Goal: Task Accomplishment & Management: Use online tool/utility

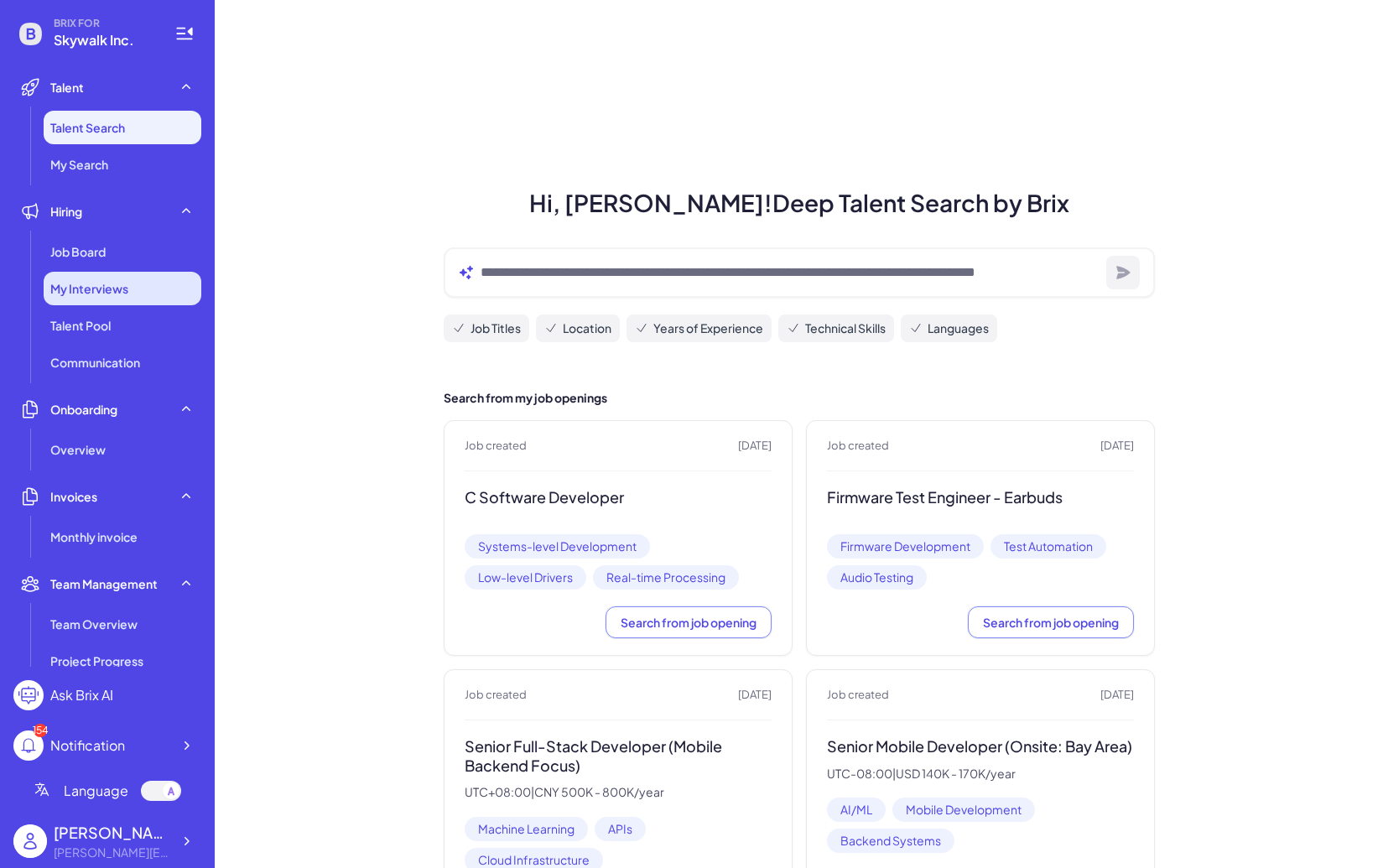
click at [91, 301] on div "My Interviews" at bounding box center [123, 288] width 158 height 34
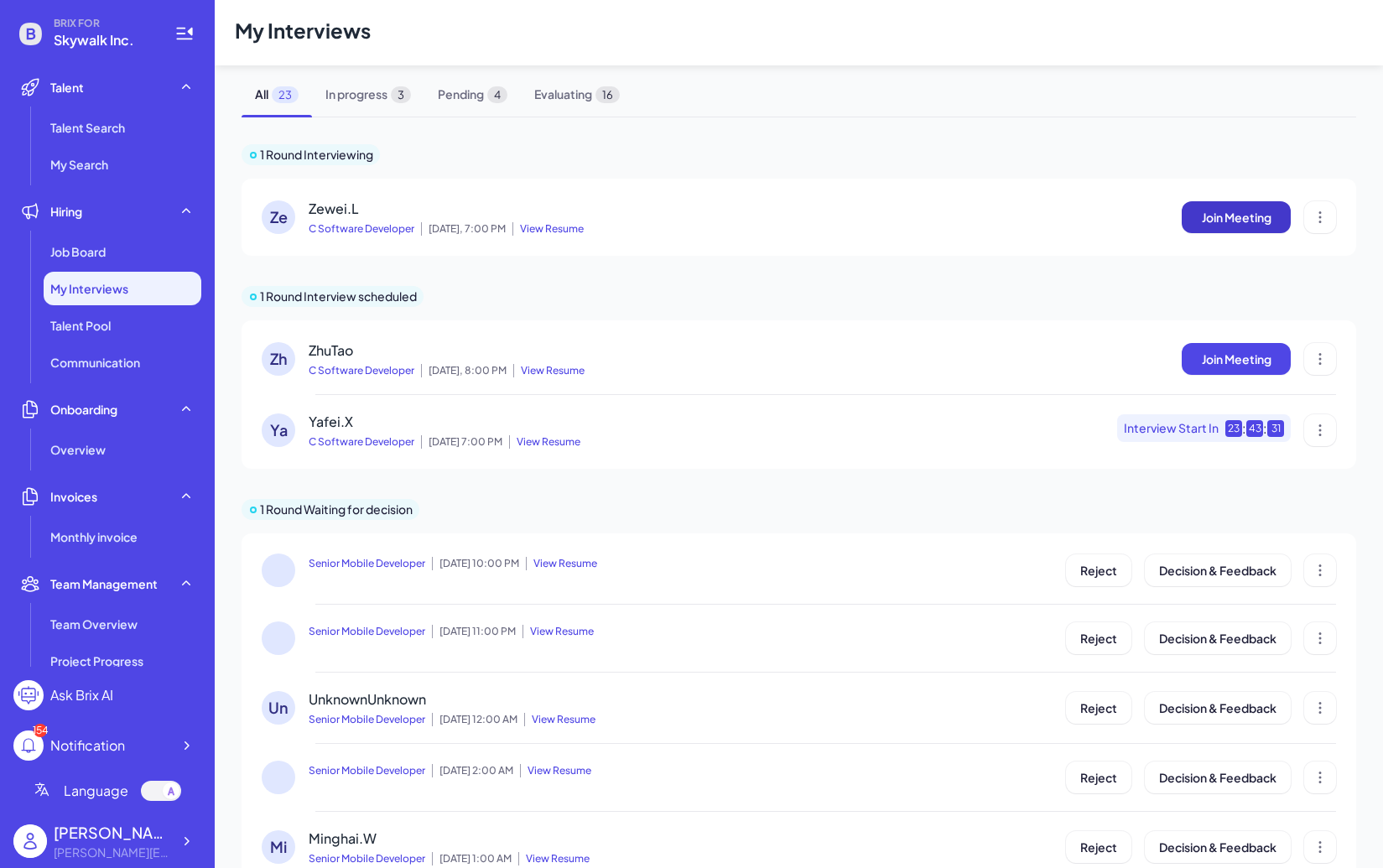
click at [1221, 228] on button "Join Meeting" at bounding box center [1235, 217] width 109 height 32
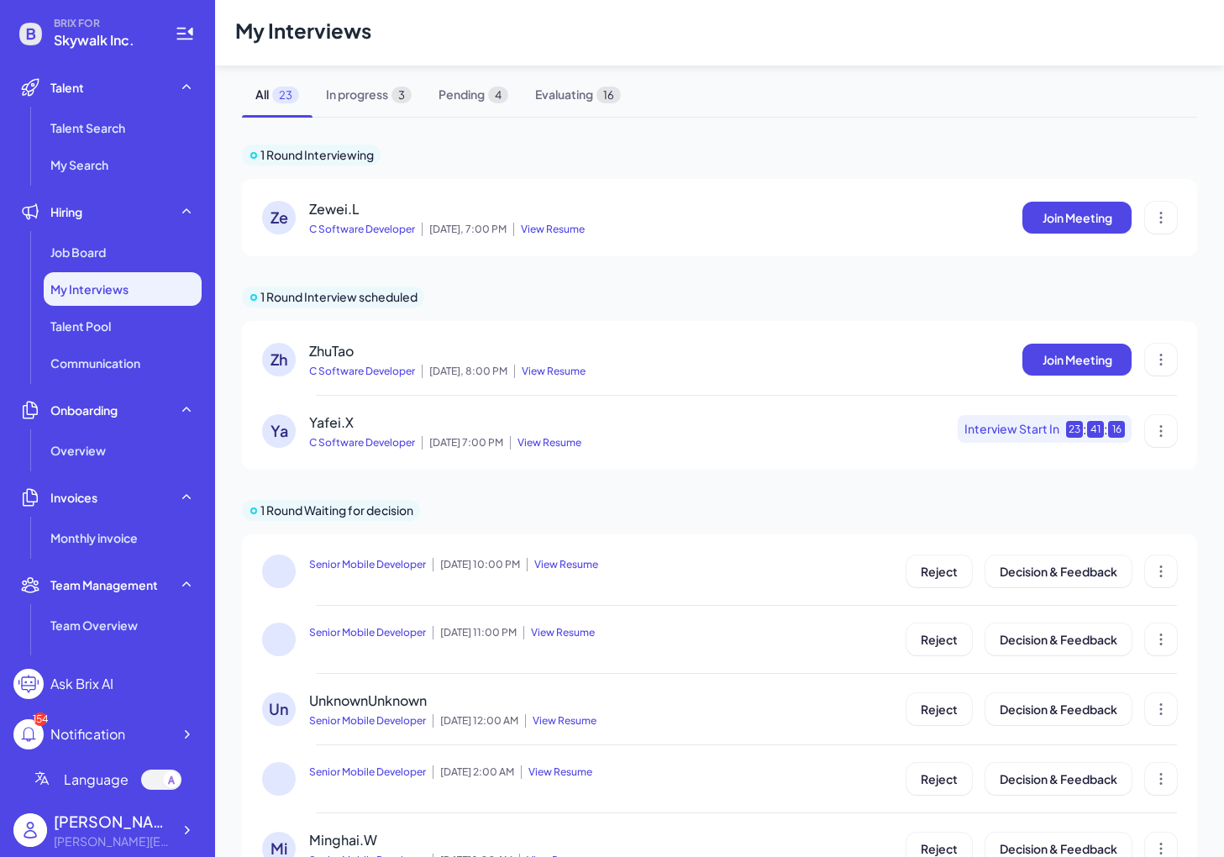
click at [566, 230] on span "View Resume" at bounding box center [548, 229] width 71 height 13
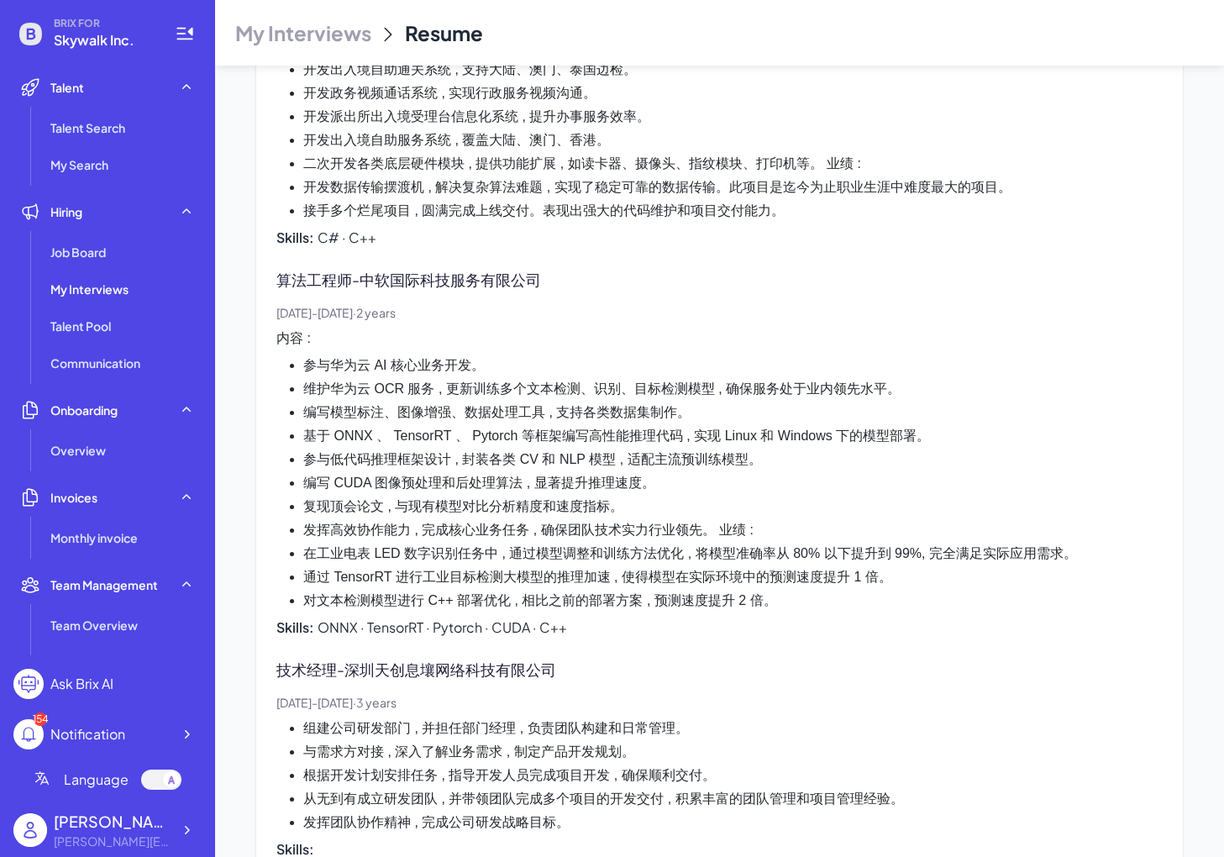
scroll to position [2285, 0]
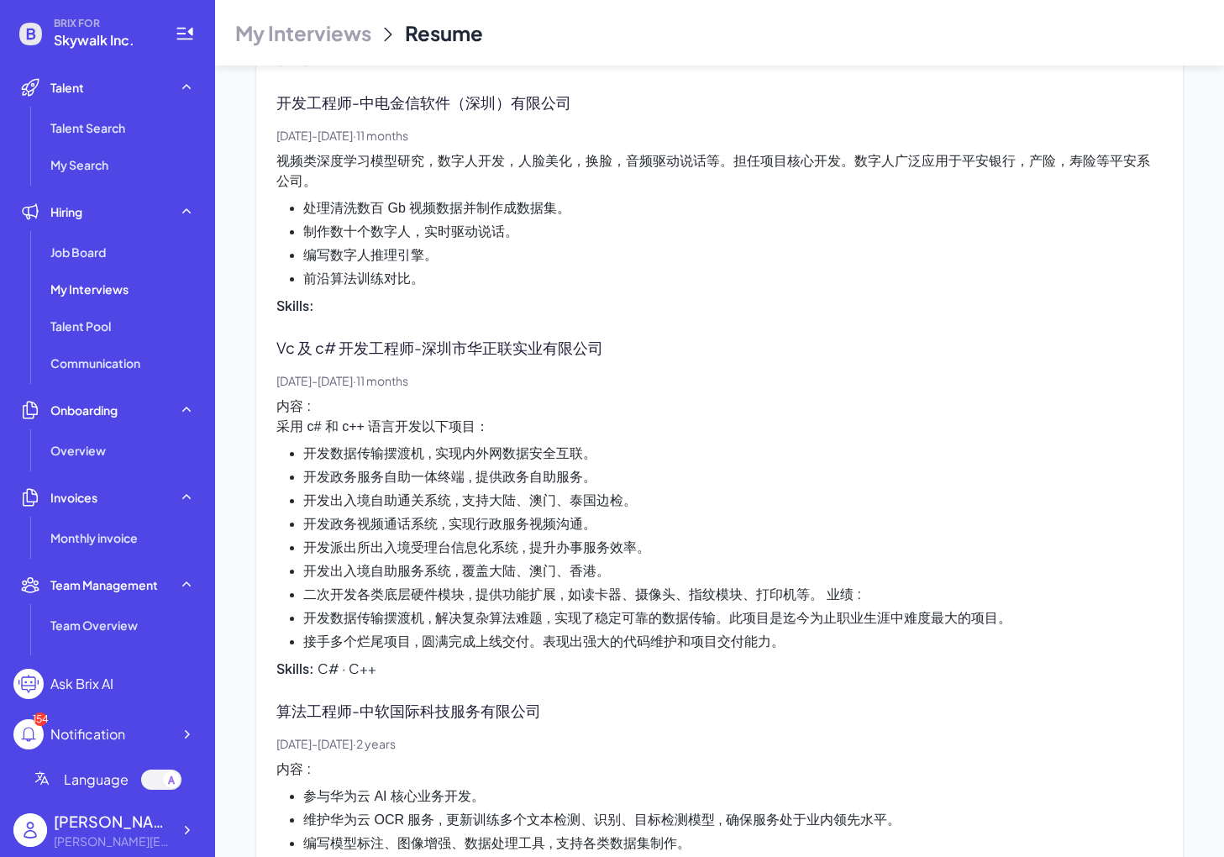
click at [571, 397] on p "内容 : 采用 c# 和 c++ 语言开发以下项目：" at bounding box center [719, 417] width 887 height 40
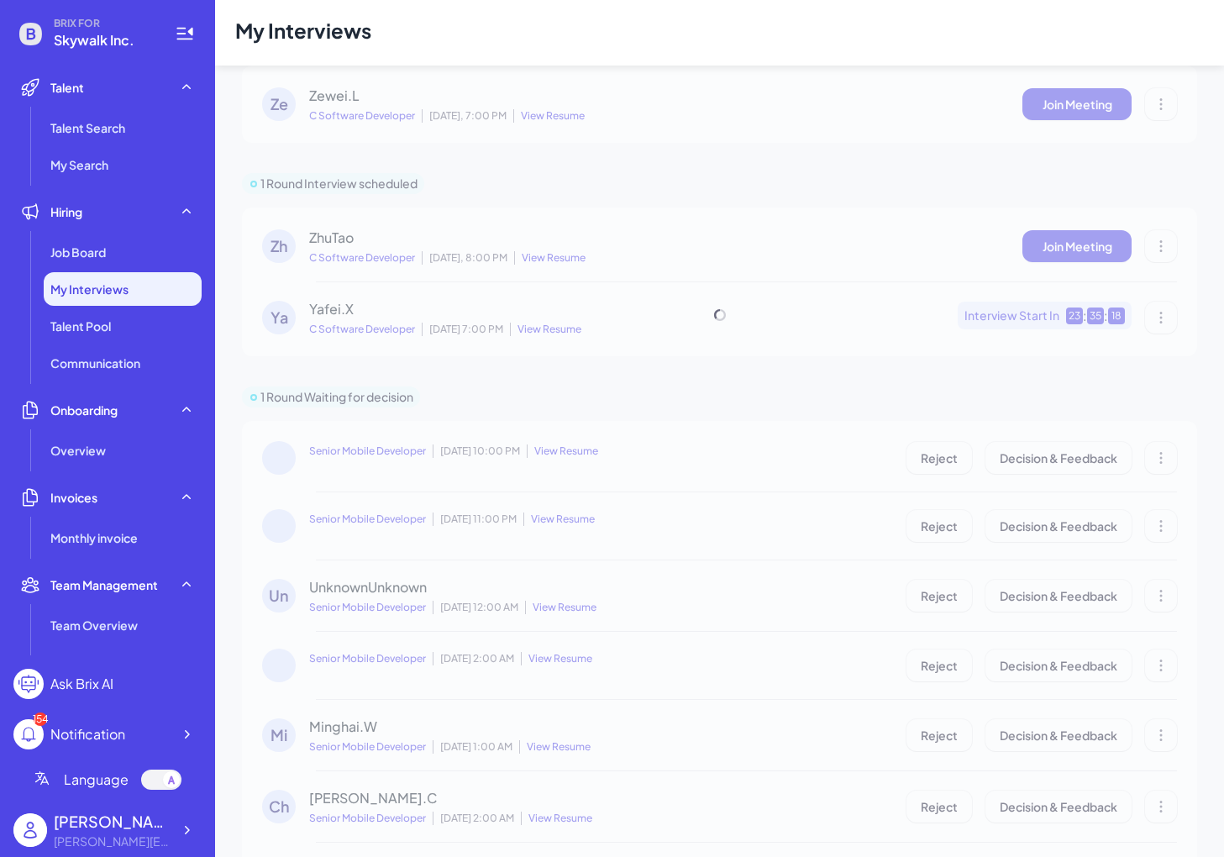
scroll to position [51, 0]
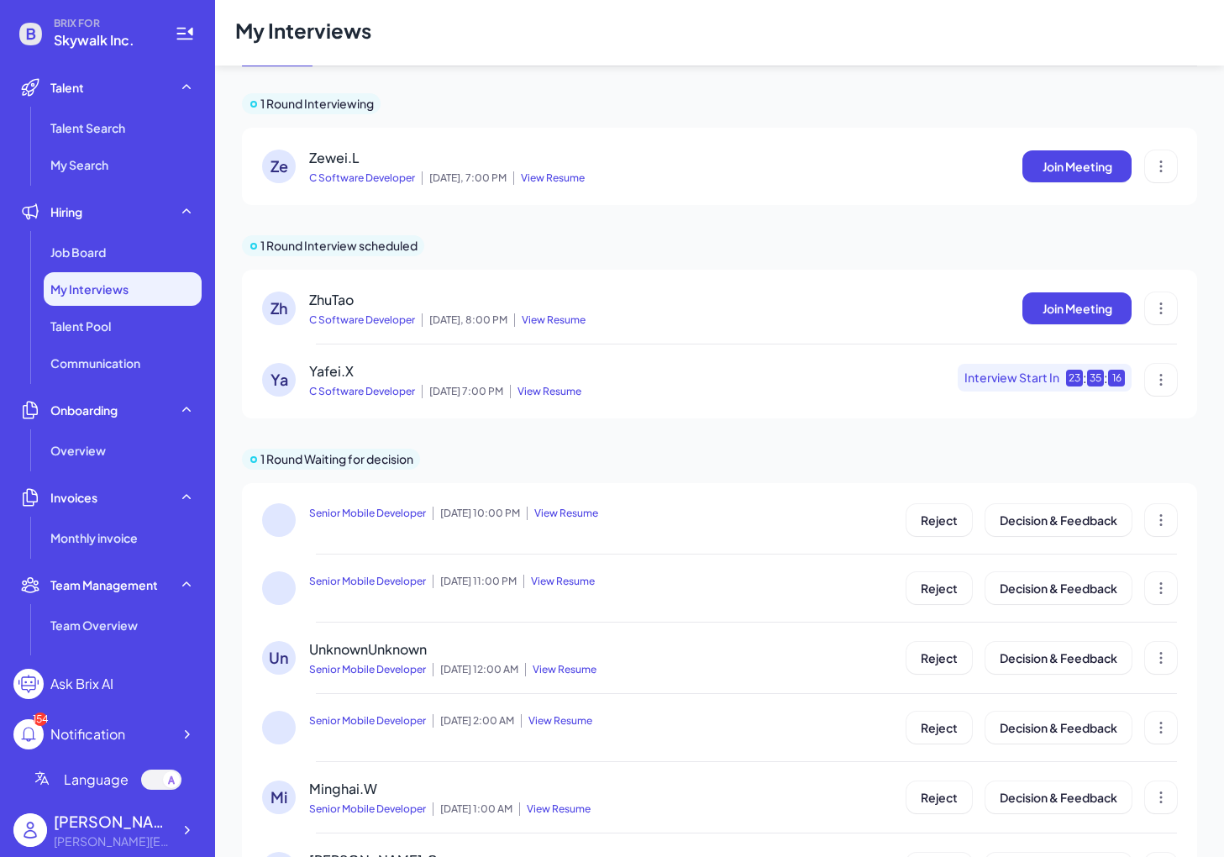
click at [293, 171] on div "Ze" at bounding box center [279, 167] width 34 height 34
click at [282, 168] on div "Ze" at bounding box center [279, 167] width 34 height 34
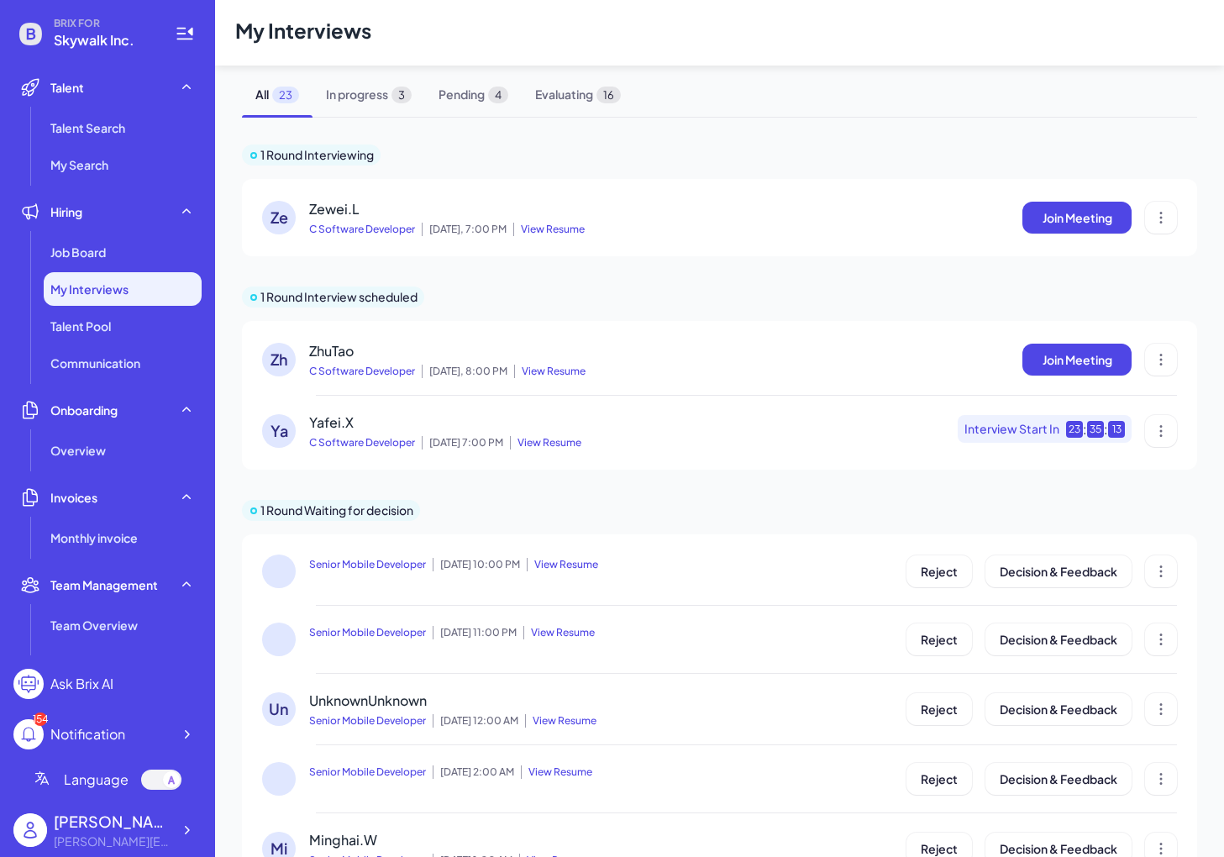
click at [571, 234] on span "View Resume" at bounding box center [548, 229] width 71 height 13
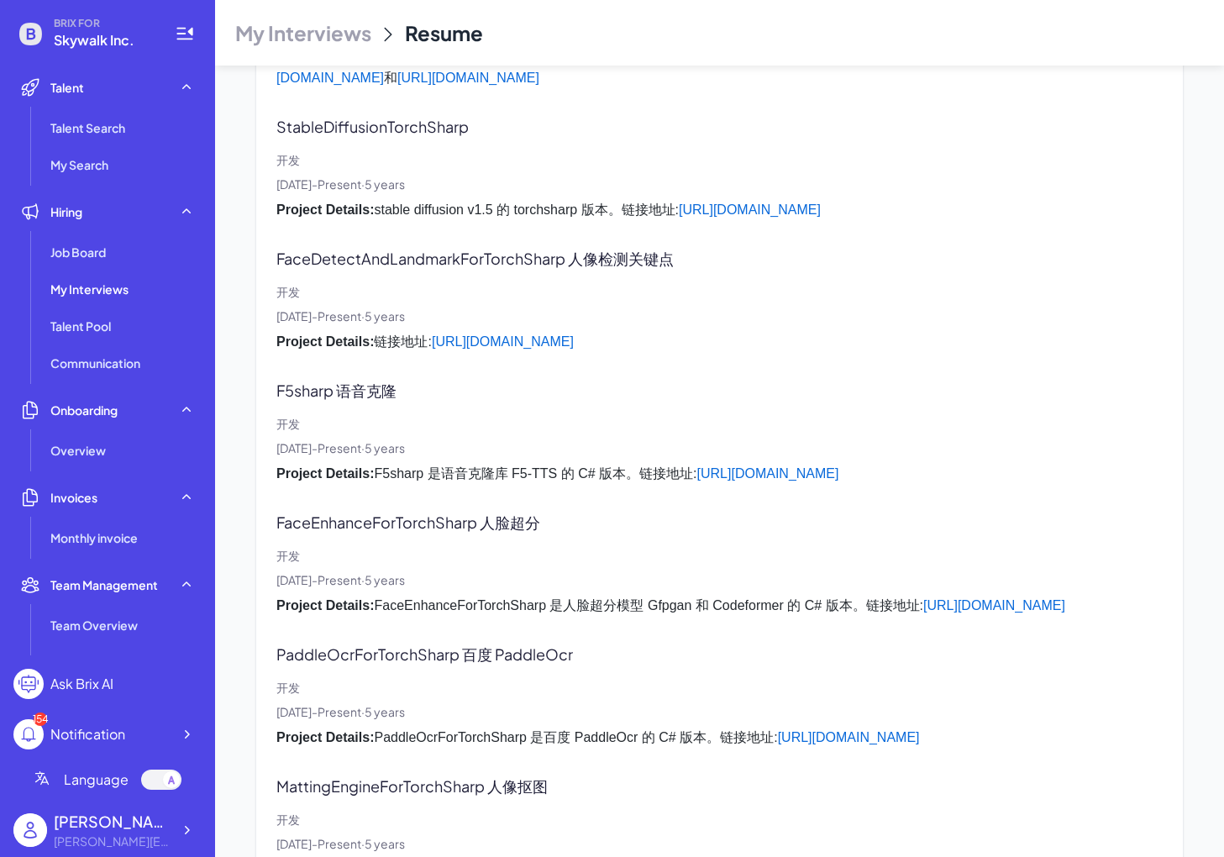
scroll to position [3542, 0]
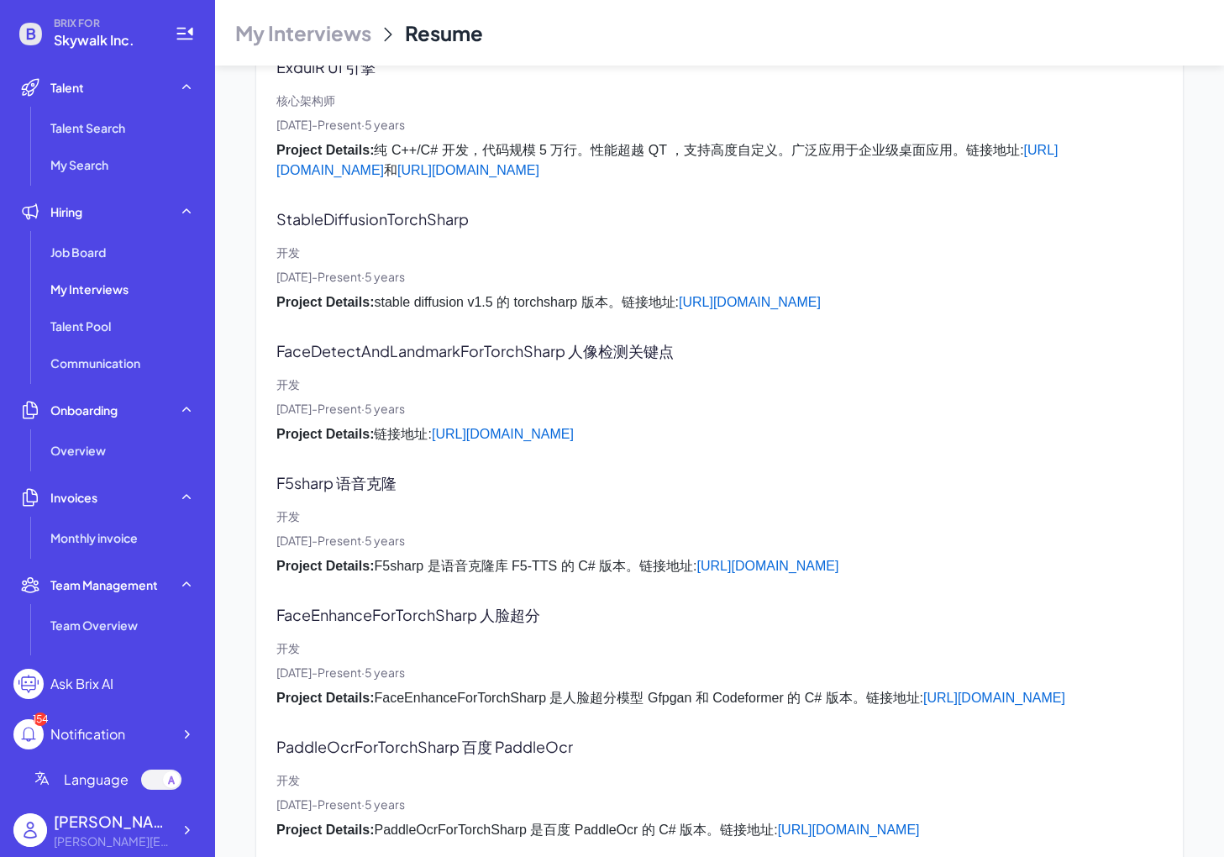
click at [865, 376] on p "开发" at bounding box center [719, 385] width 887 height 18
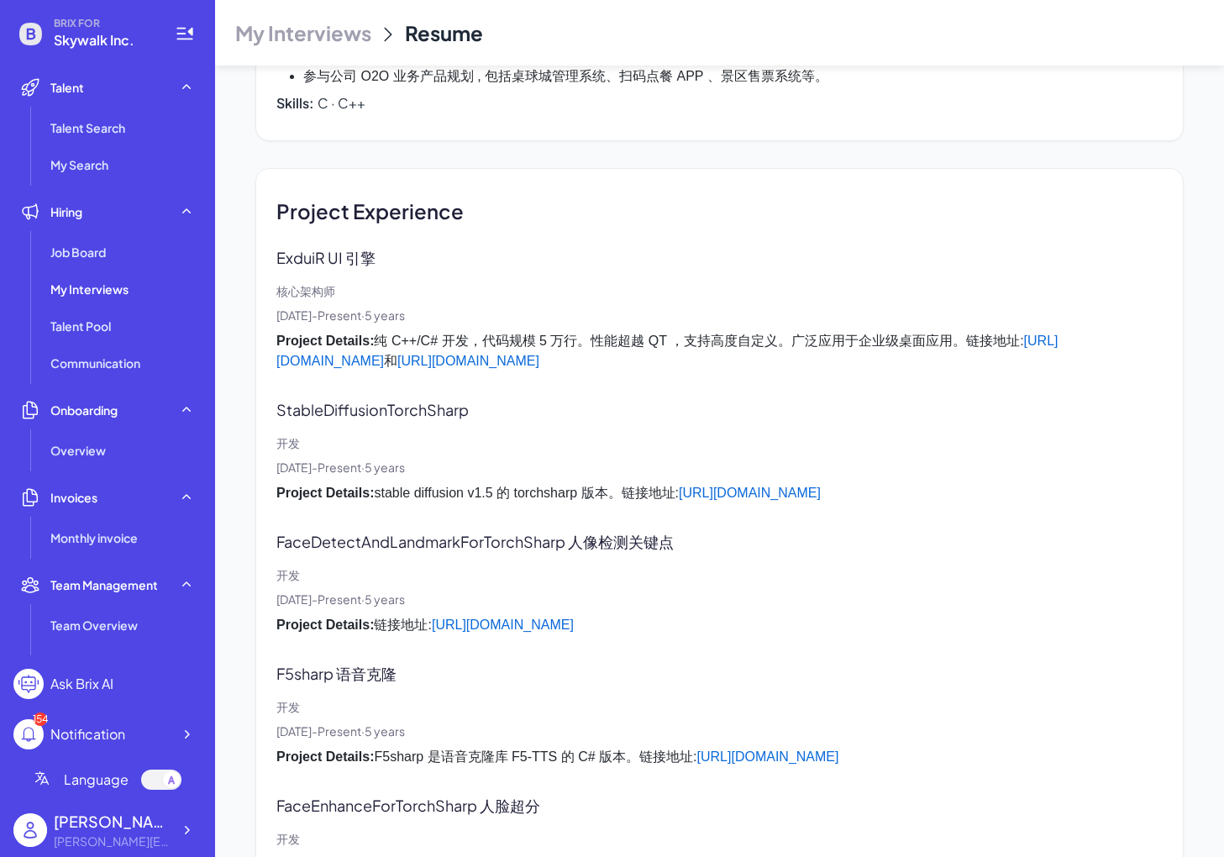
scroll to position [3219, 0]
drag, startPoint x: 278, startPoint y: 239, endPoint x: 330, endPoint y: 240, distance: 52.1
click at [330, 247] on p "ExduiR UI 引擎" at bounding box center [338, 258] width 124 height 23
click at [350, 247] on p "ExduiR UI 引擎" at bounding box center [338, 258] width 124 height 23
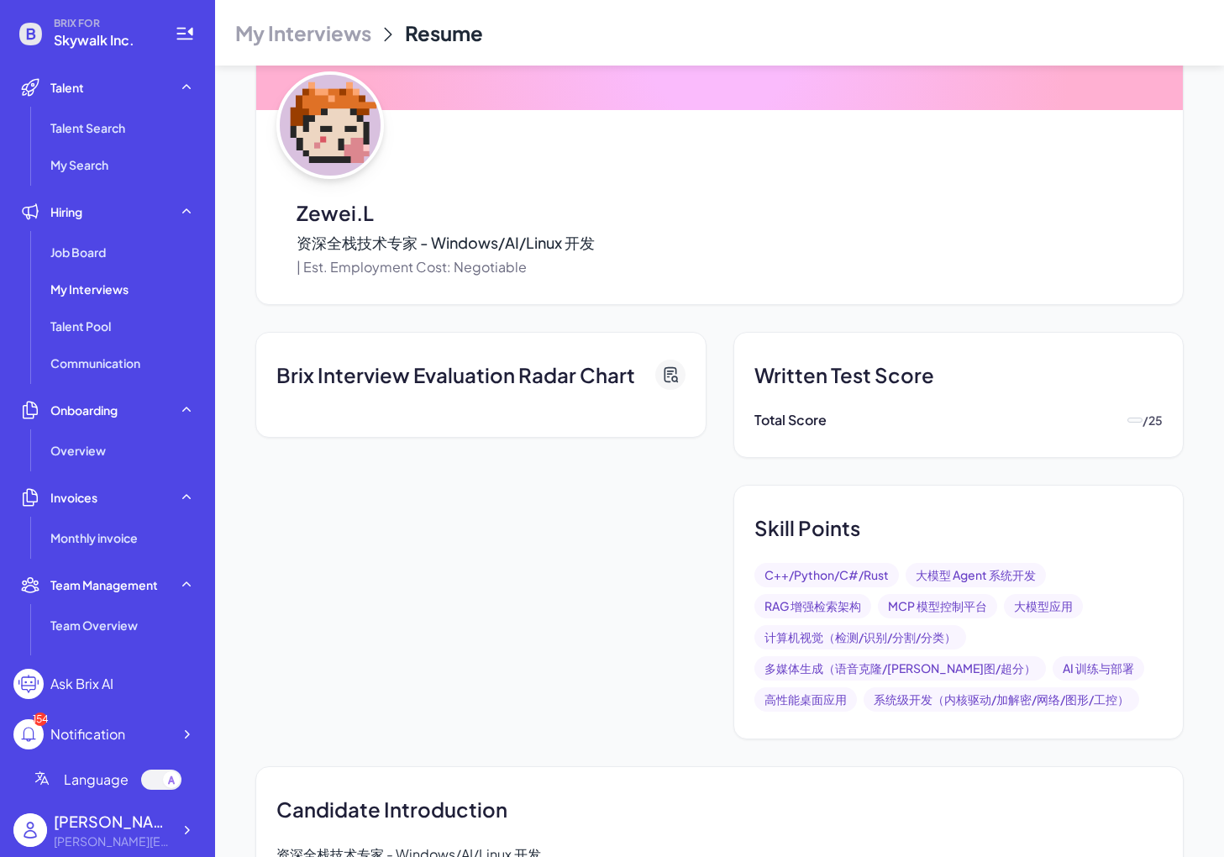
scroll to position [113, 0]
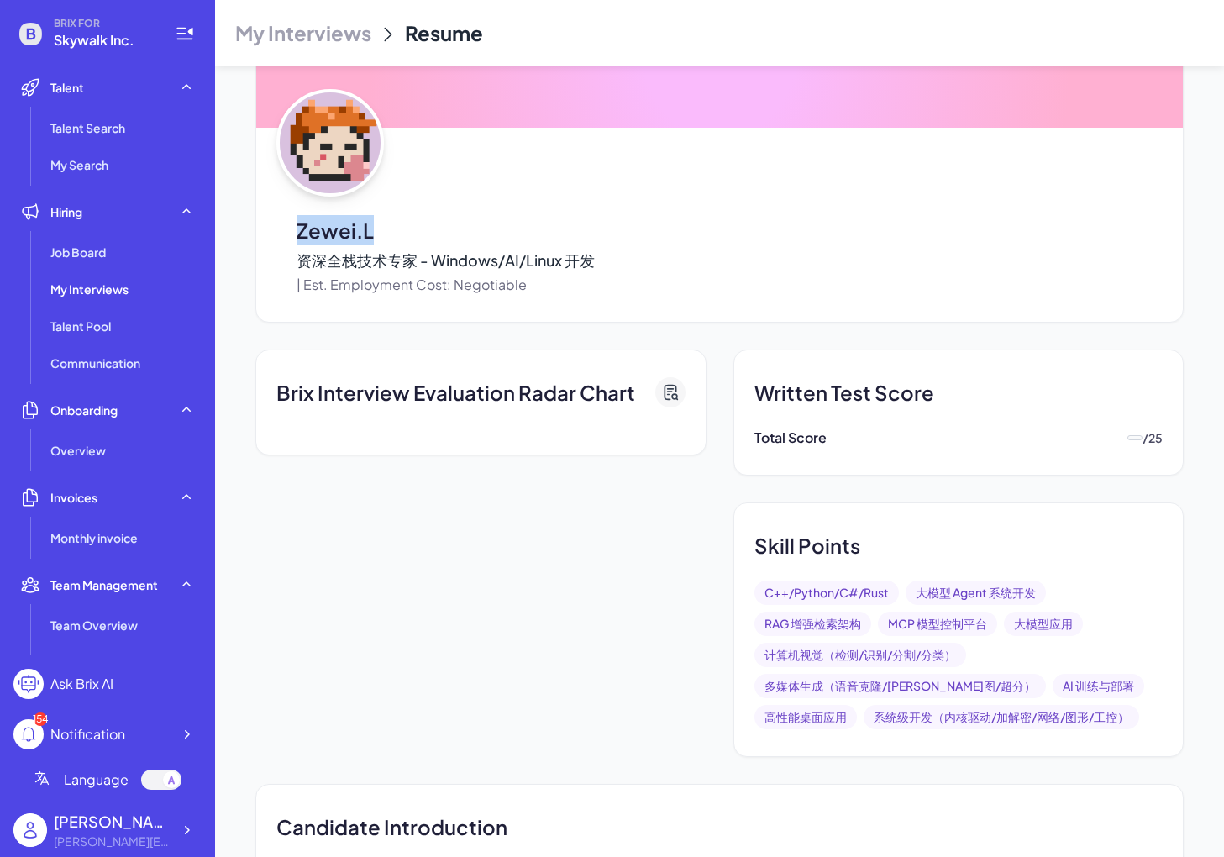
drag, startPoint x: 385, startPoint y: 235, endPoint x: 275, endPoint y: 226, distance: 110.5
click at [275, 226] on div "Zewei.L 资深全栈技术专家 - Windows/AI/Linux 开发 | Est. Employment Cost: Negotiable" at bounding box center [719, 157] width 929 height 330
copy p "Zewei.L"
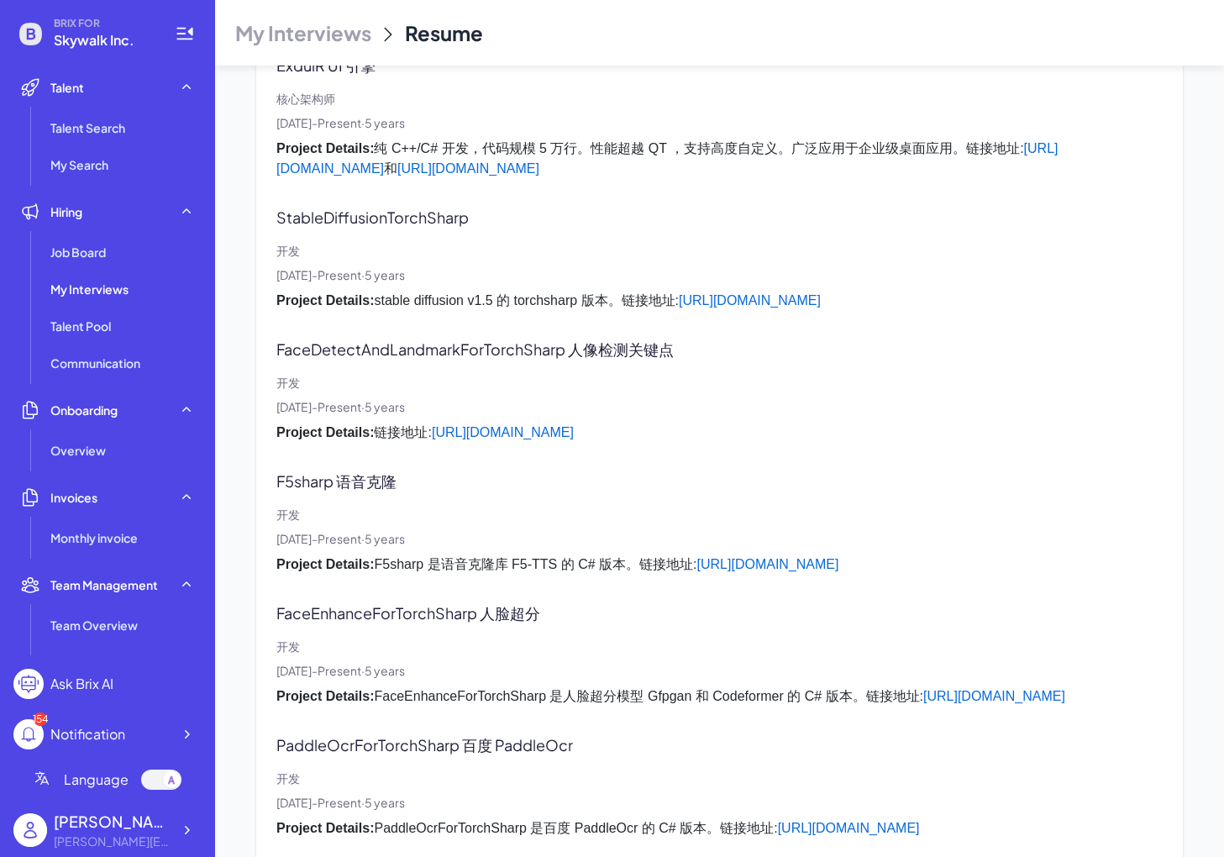
scroll to position [3321, 0]
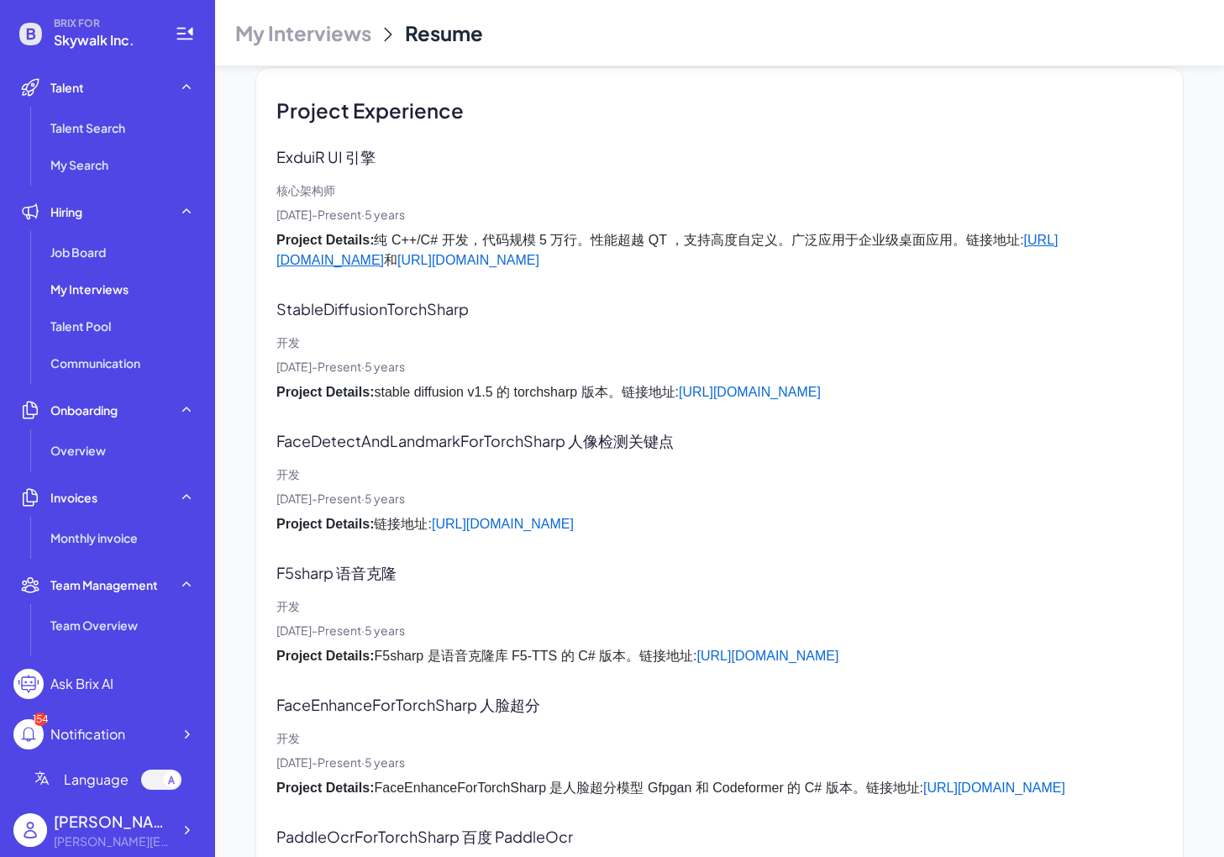
click at [438, 239] on link "[URL][DOMAIN_NAME]" at bounding box center [667, 250] width 782 height 34
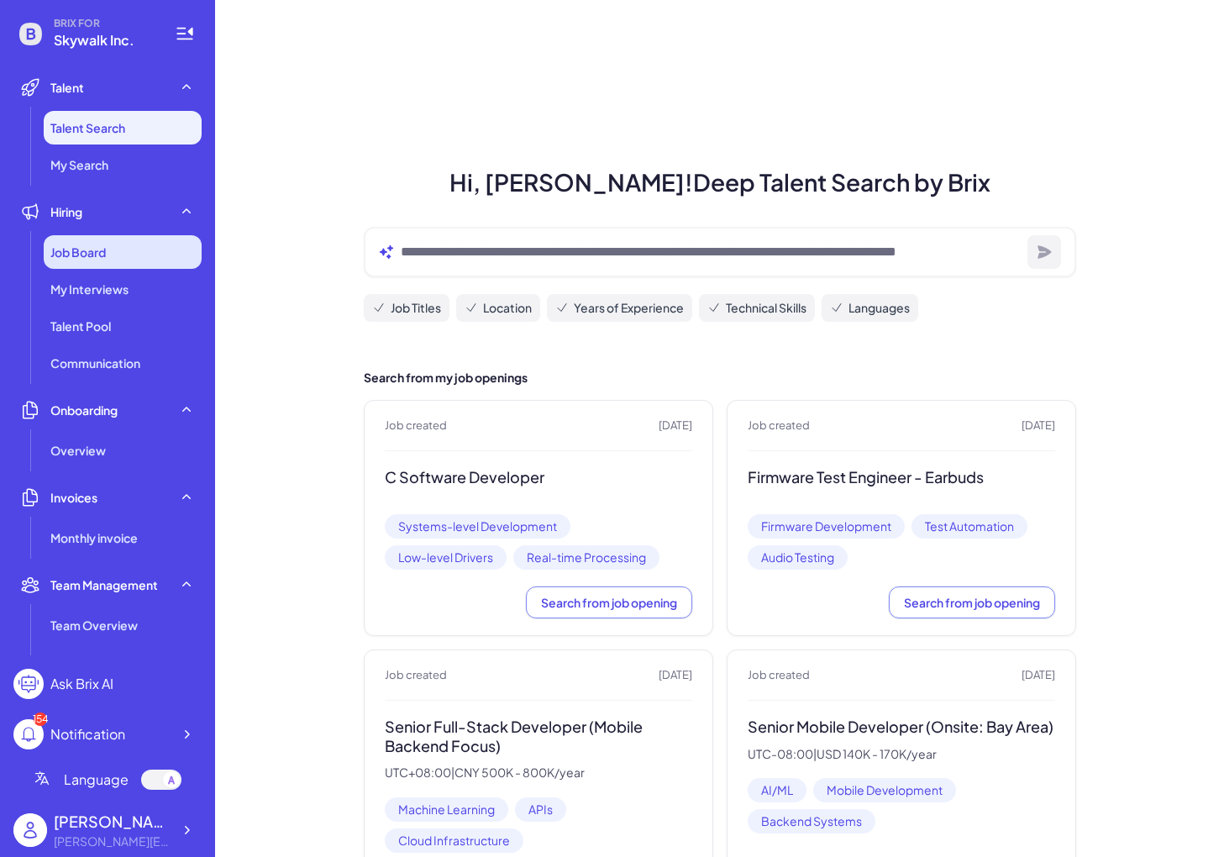
click at [74, 248] on span "Job Board" at bounding box center [77, 252] width 55 height 17
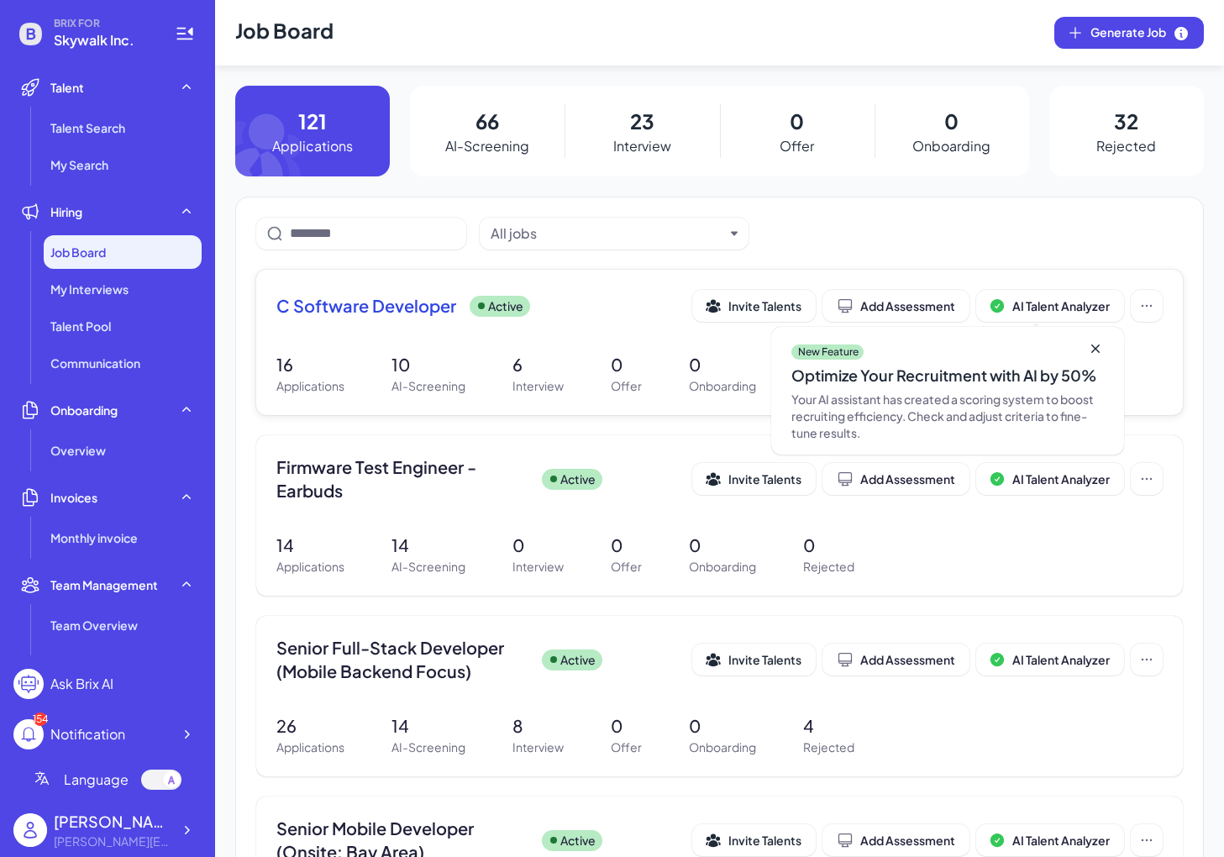
click at [345, 313] on span "C Software Developer" at bounding box center [366, 306] width 180 height 24
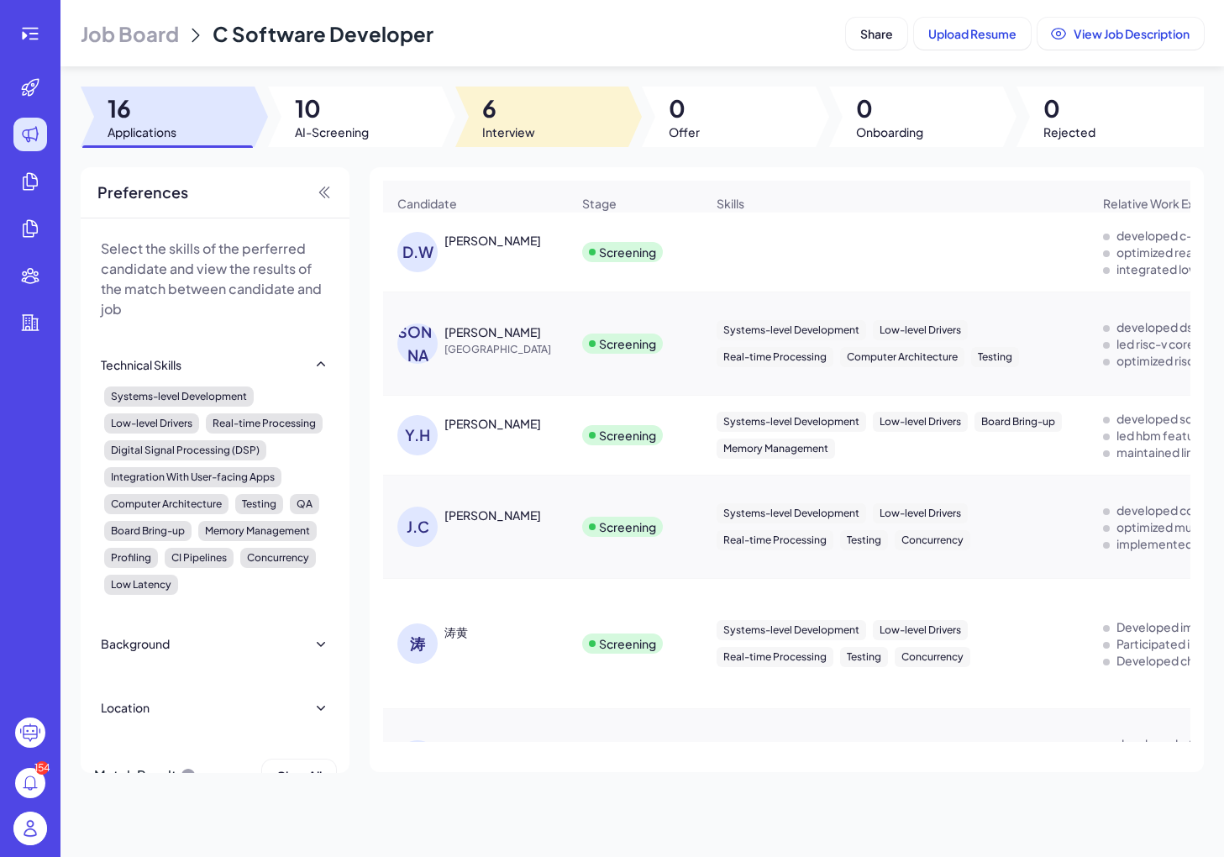
click at [562, 125] on div at bounding box center [542, 117] width 174 height 61
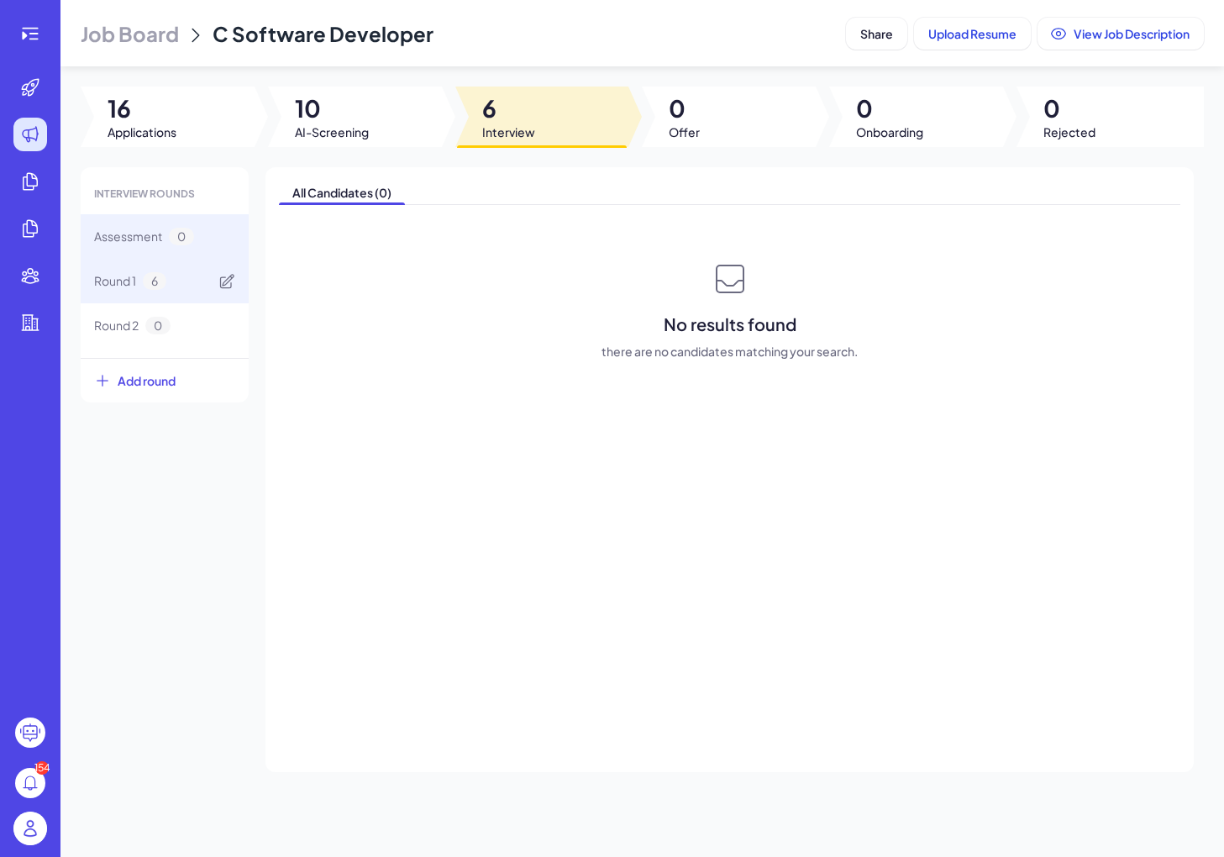
click at [171, 292] on div "Round 1 6" at bounding box center [165, 281] width 168 height 45
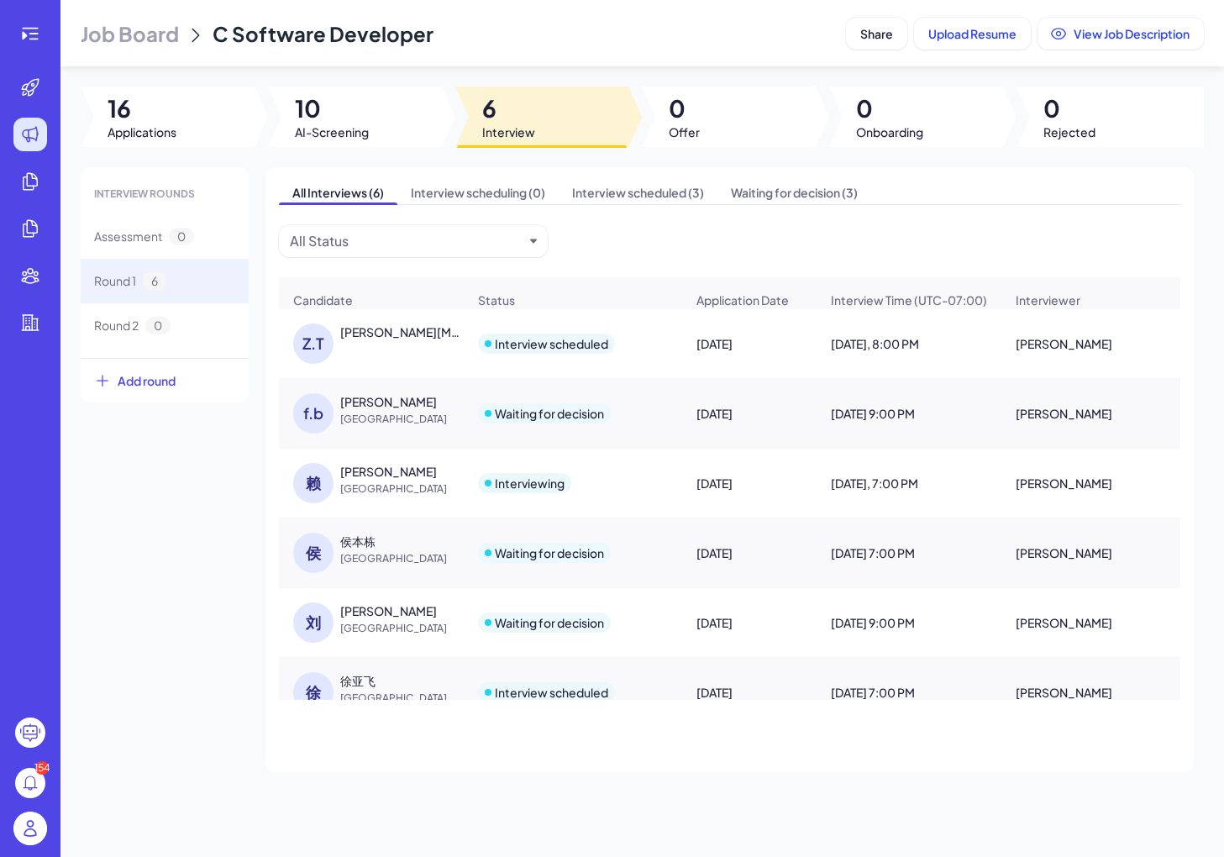
click at [322, 474] on div "赖" at bounding box center [313, 483] width 40 height 40
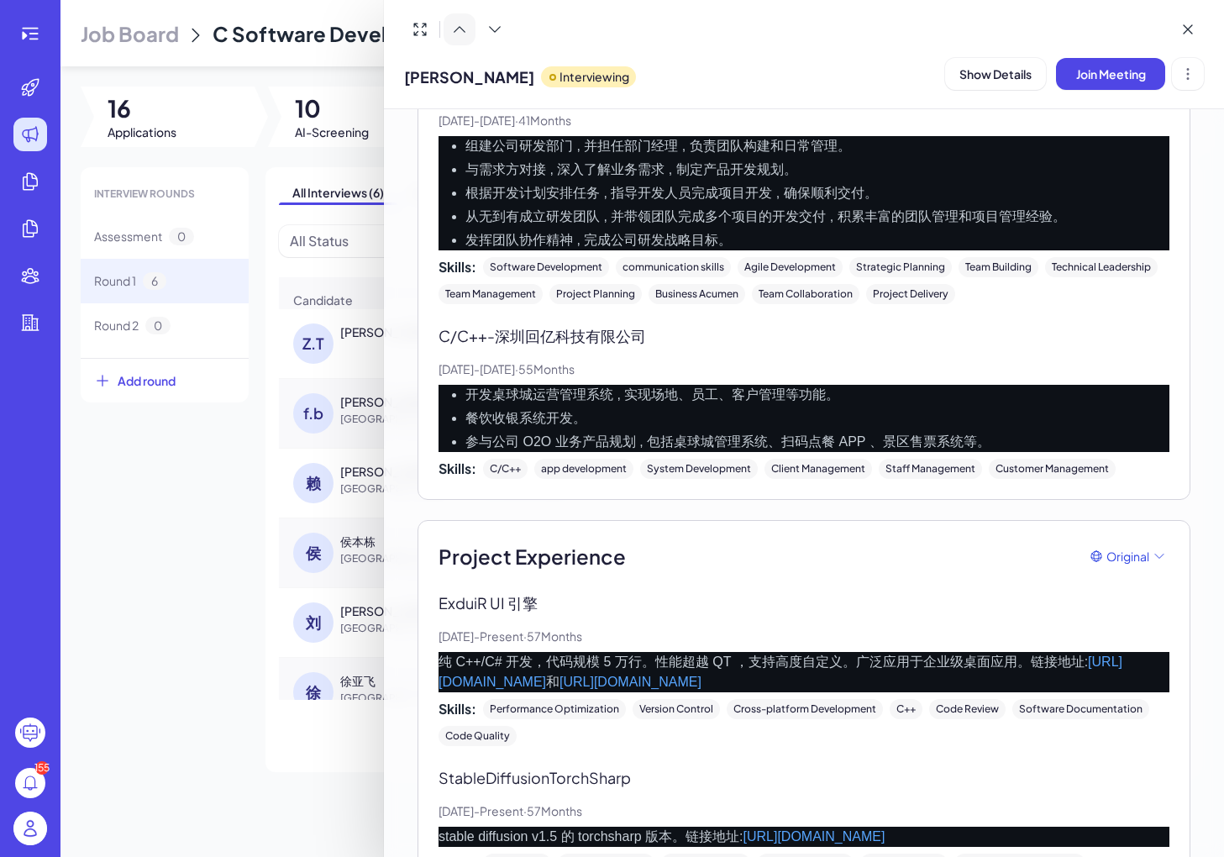
scroll to position [2269, 0]
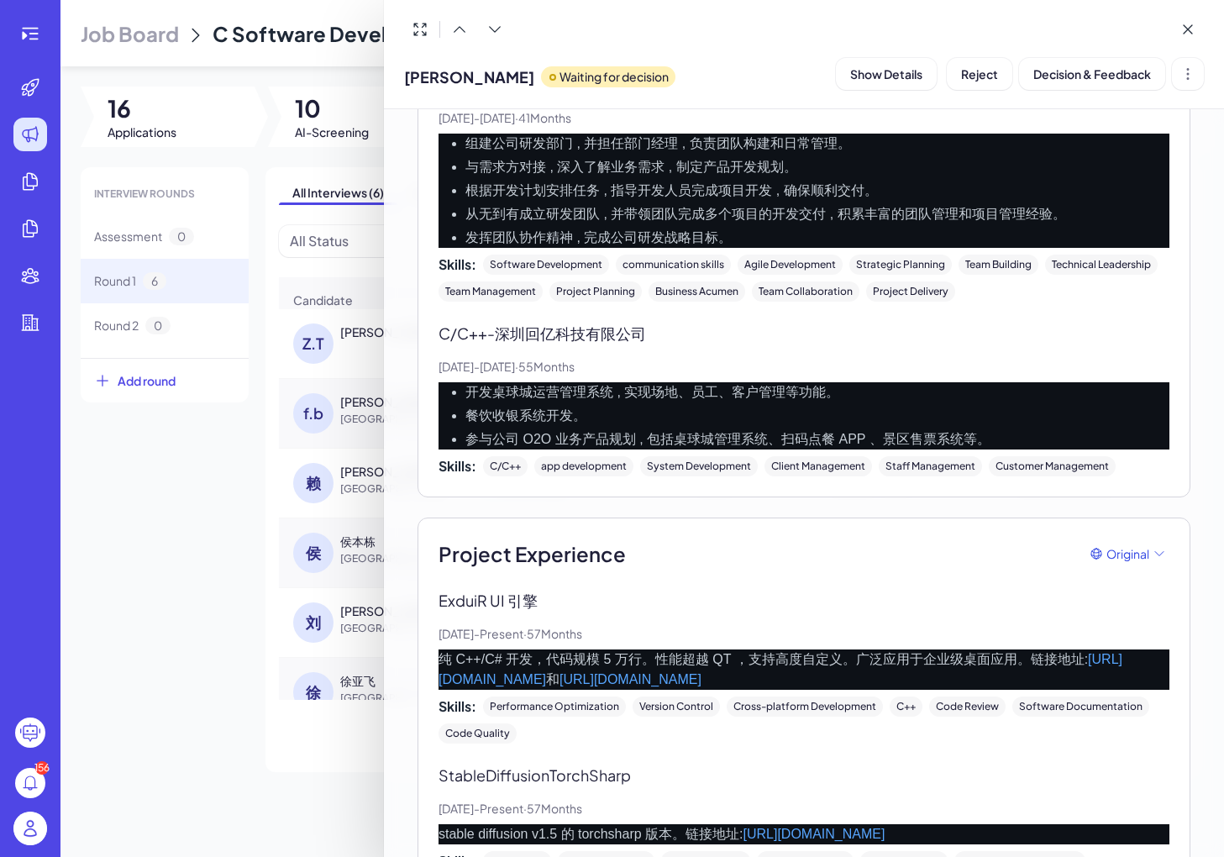
click at [217, 549] on div at bounding box center [612, 428] width 1224 height 857
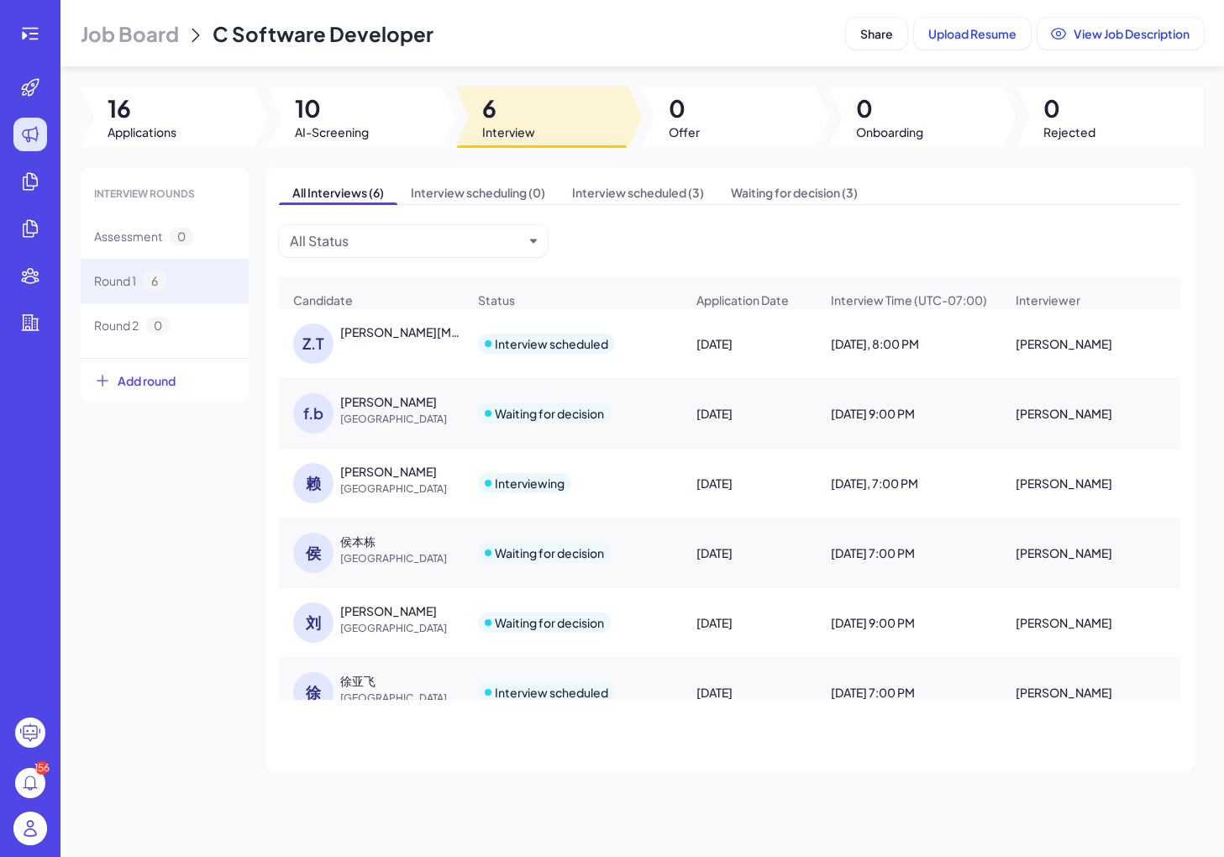
click at [387, 469] on div "[PERSON_NAME]" at bounding box center [403, 471] width 126 height 17
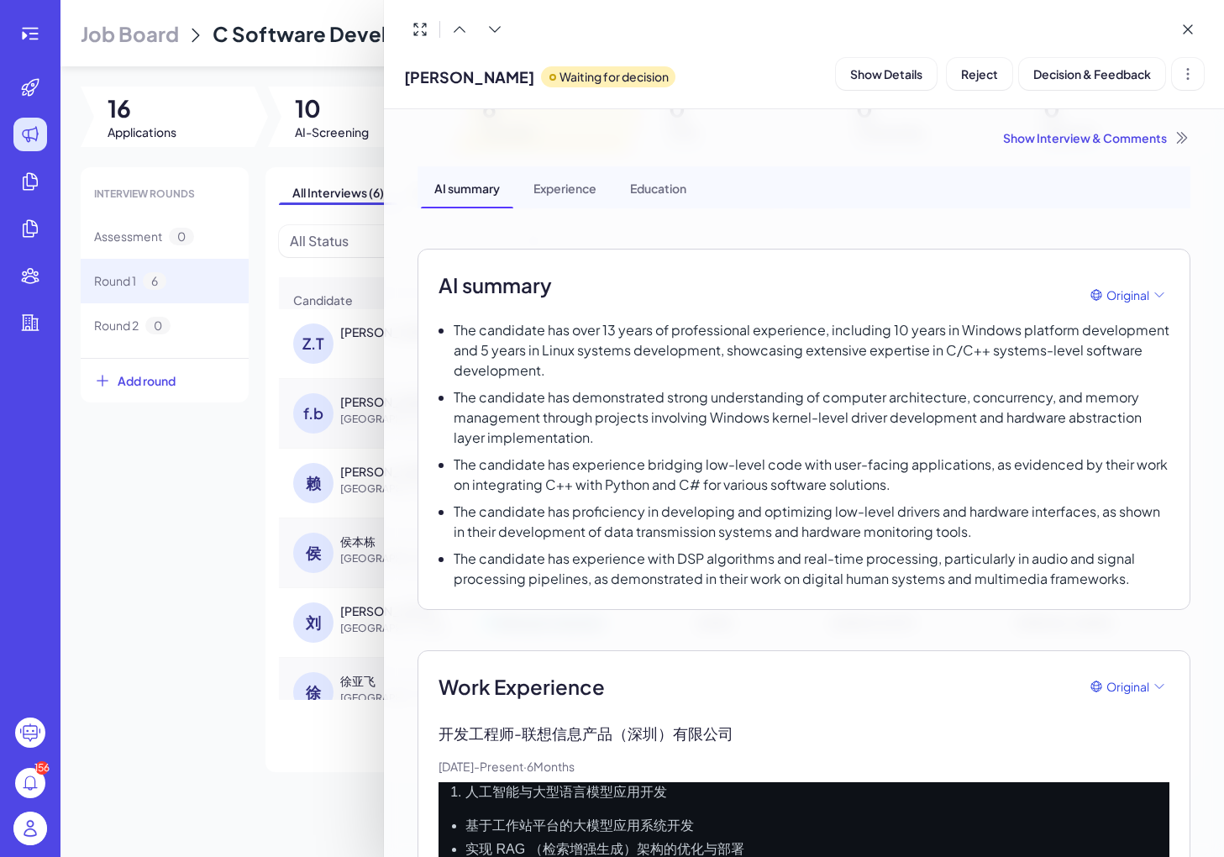
click at [240, 582] on div at bounding box center [612, 428] width 1224 height 857
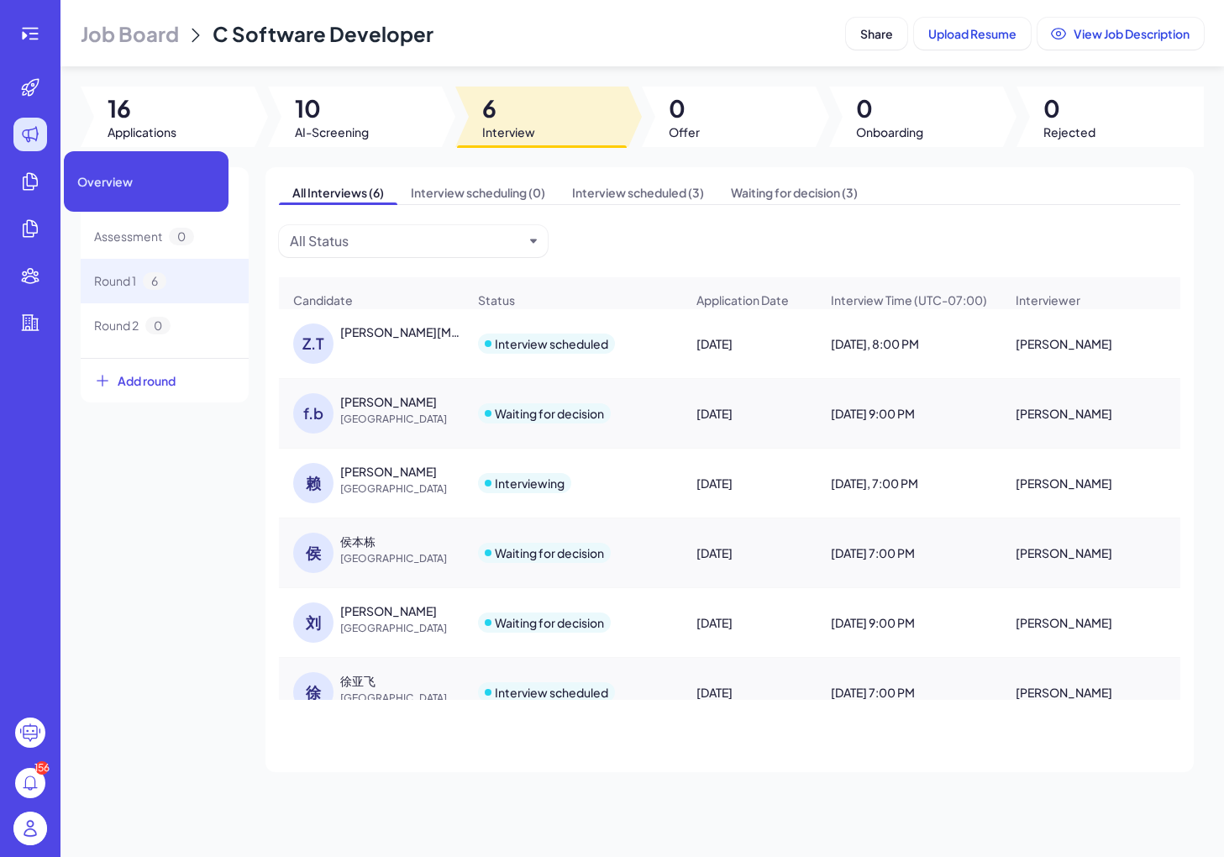
click at [52, 196] on li at bounding box center [30, 182] width 54 height 34
click at [45, 179] on div at bounding box center [30, 182] width 34 height 34
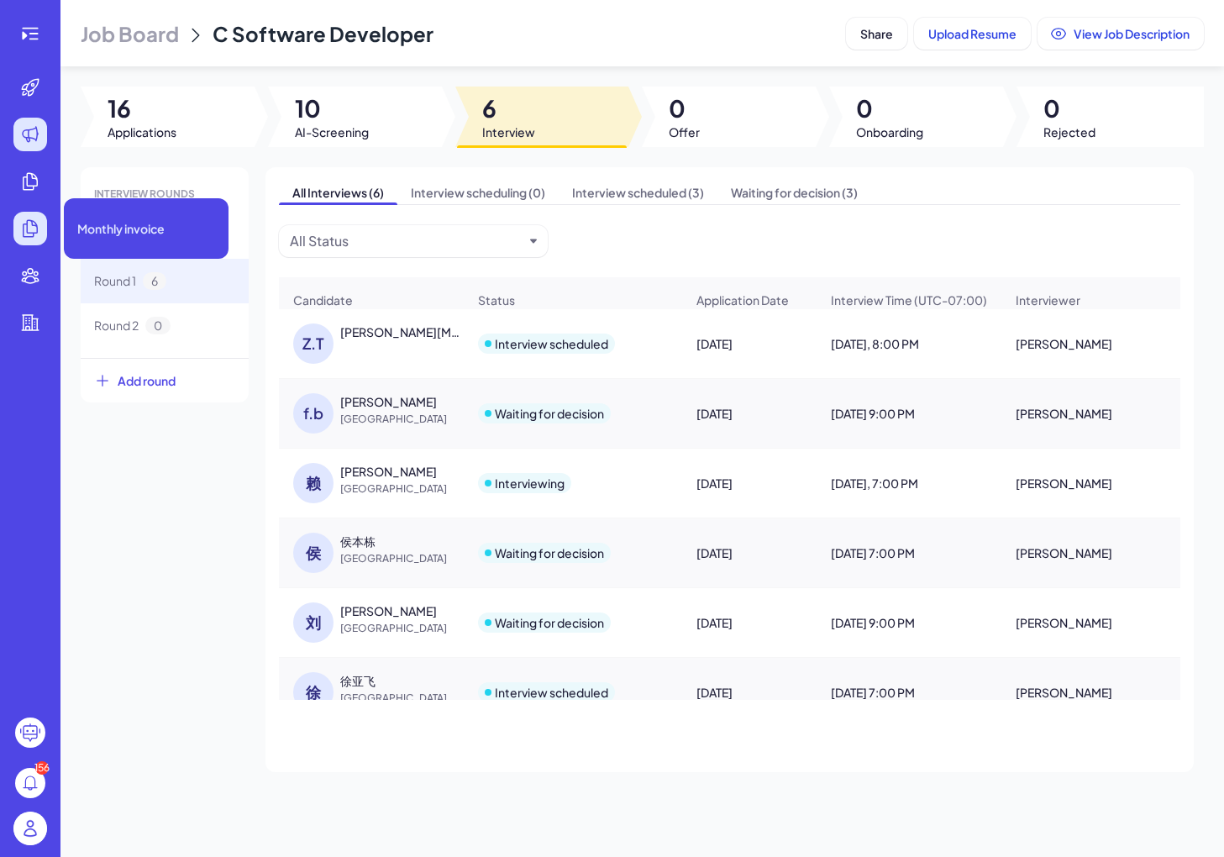
click at [34, 231] on icon at bounding box center [30, 228] width 20 height 20
click at [29, 276] on icon at bounding box center [30, 276] width 16 height 14
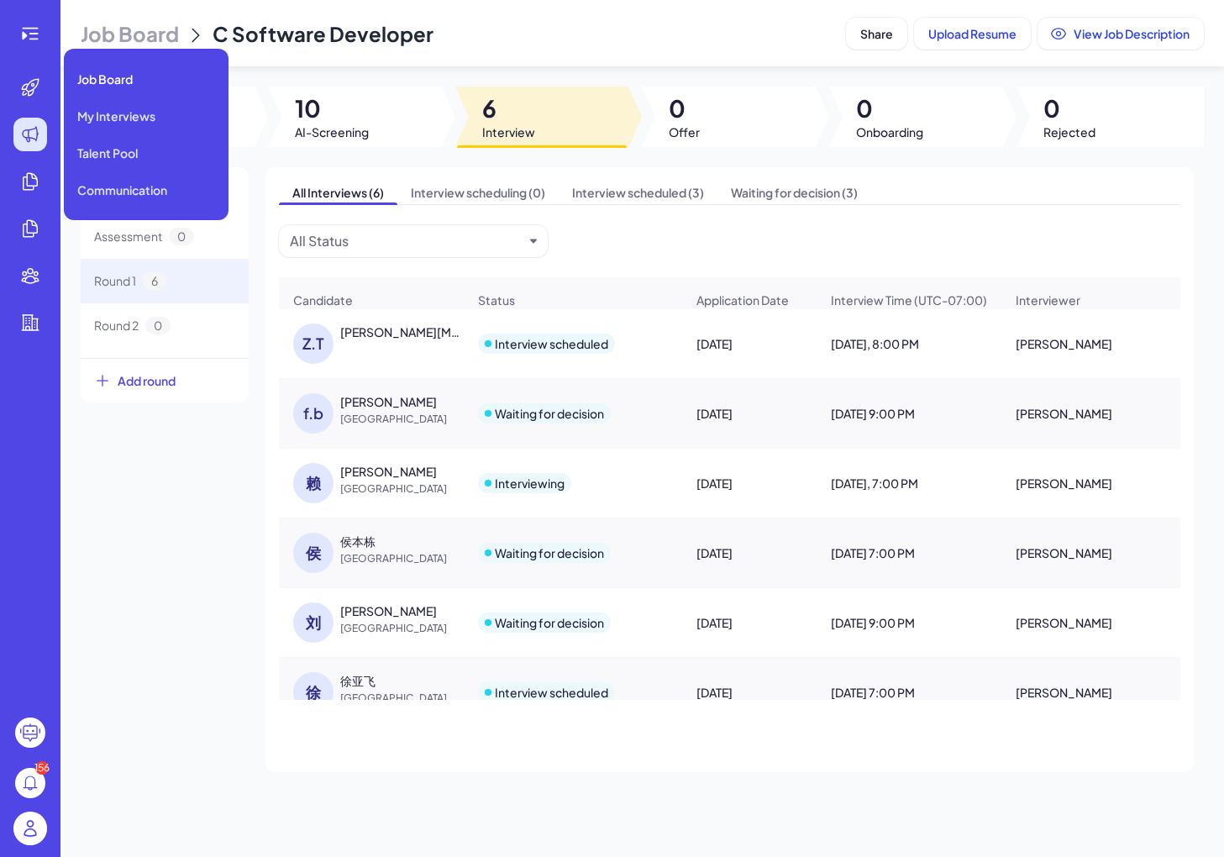
click at [36, 146] on div at bounding box center [30, 135] width 34 height 34
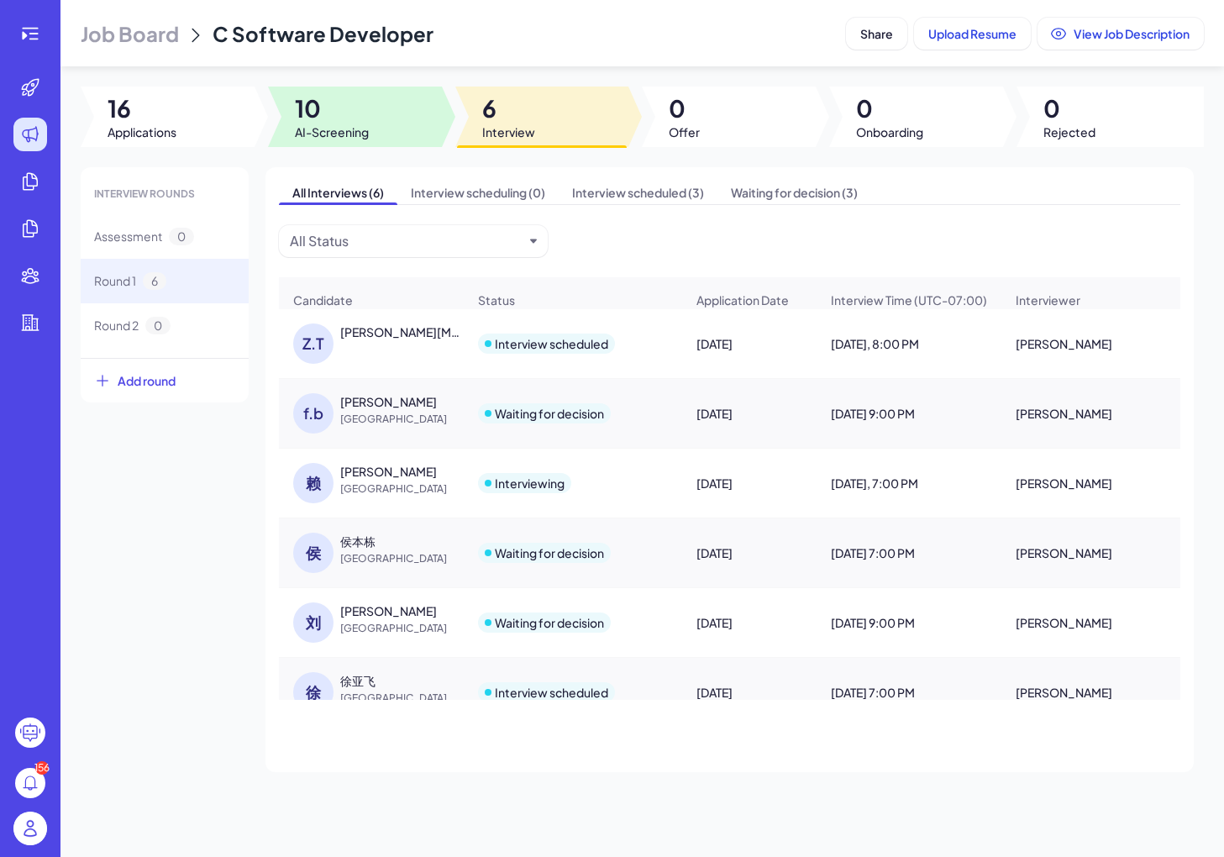
click at [331, 110] on span "10" at bounding box center [332, 108] width 74 height 30
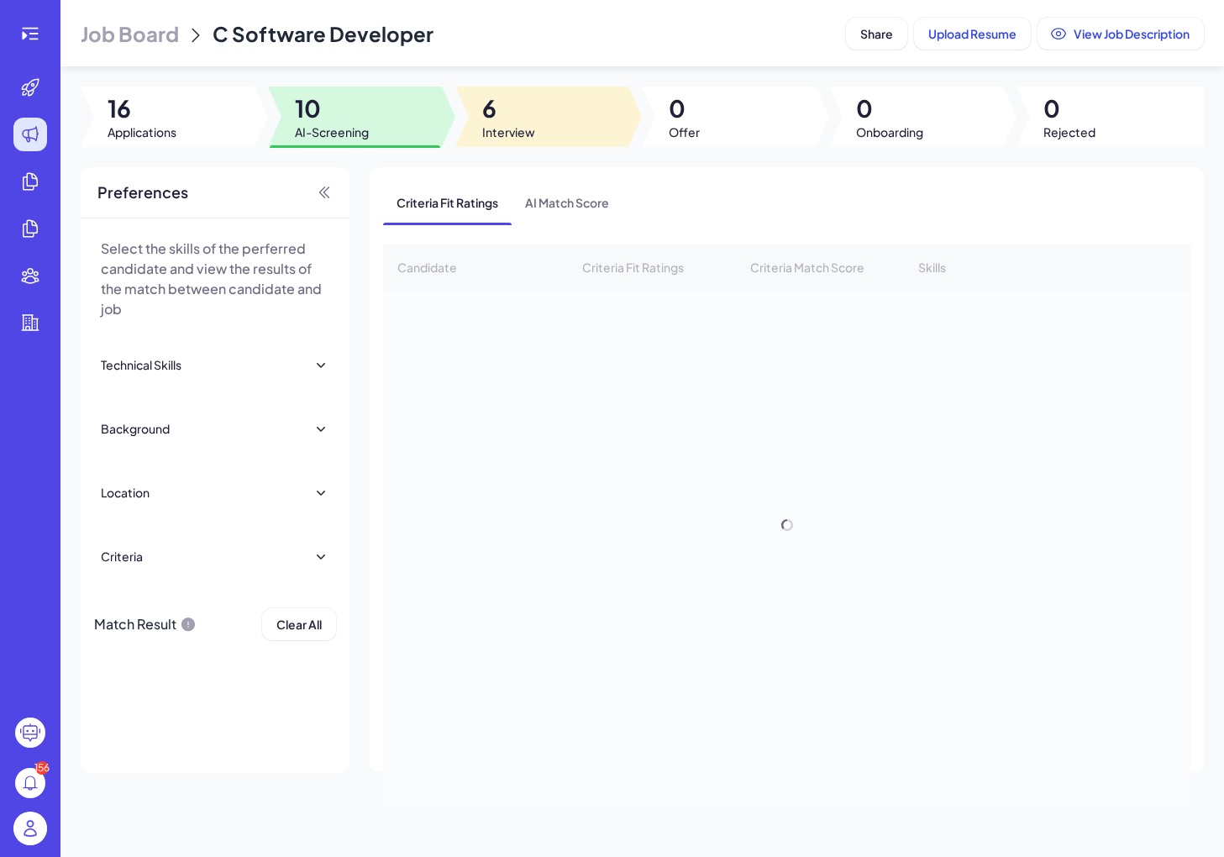
click at [587, 92] on div at bounding box center [542, 117] width 174 height 61
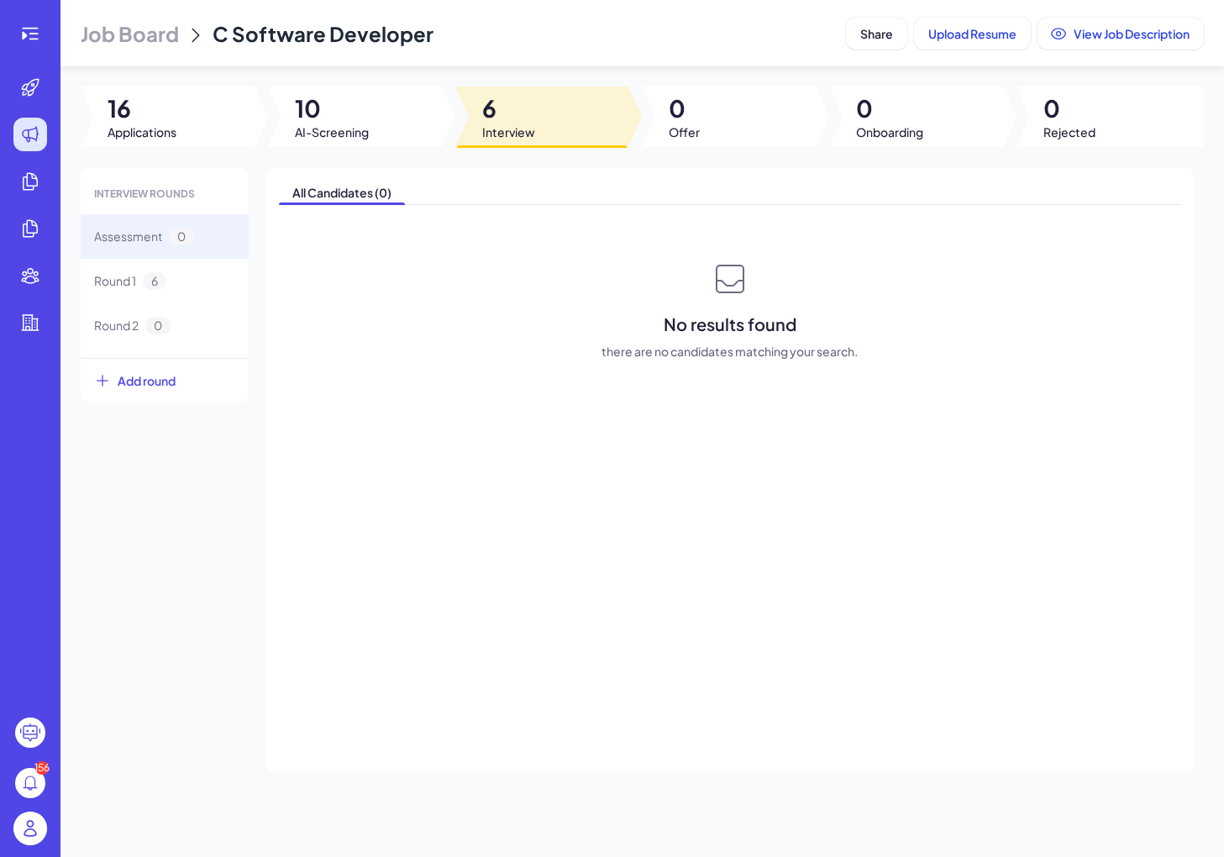
click at [212, 251] on div "Assessment 0" at bounding box center [165, 236] width 168 height 45
click at [182, 271] on div "Round 1 6" at bounding box center [165, 281] width 168 height 45
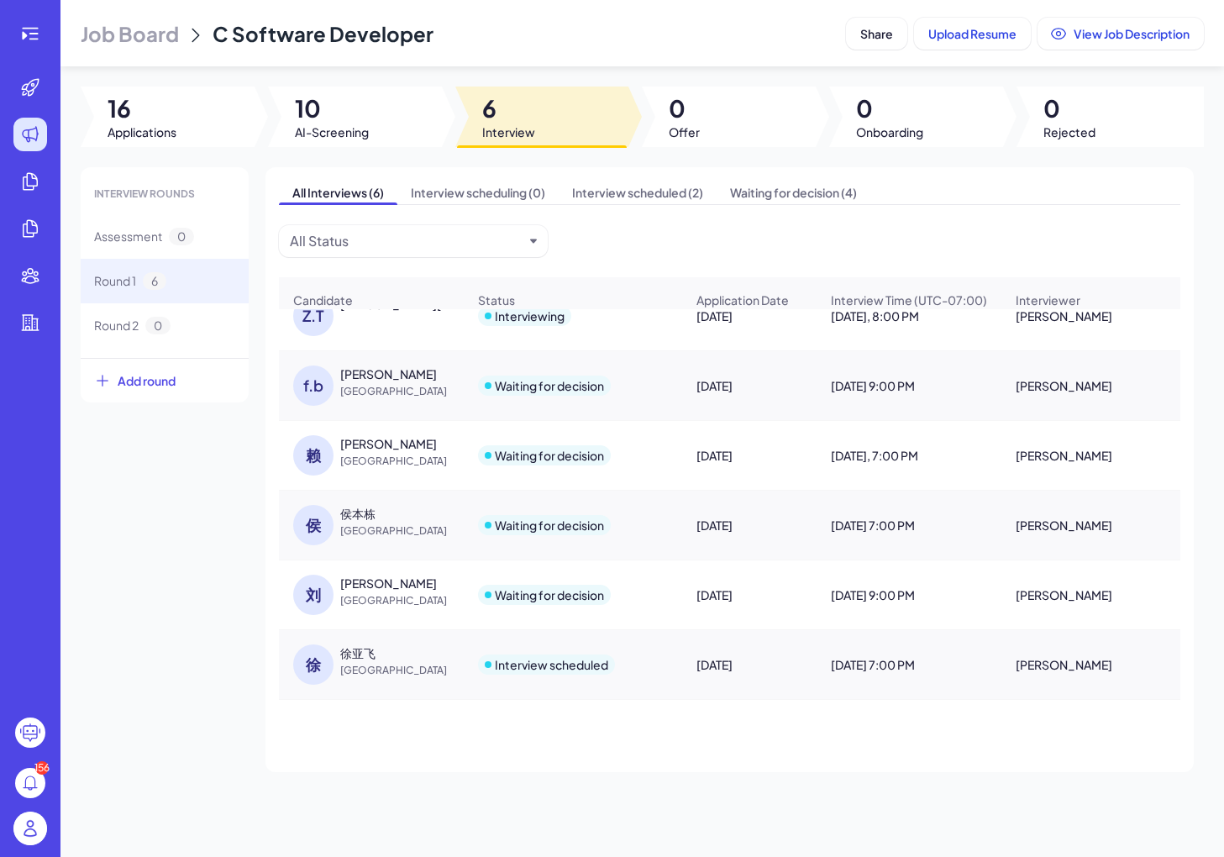
scroll to position [0, 0]
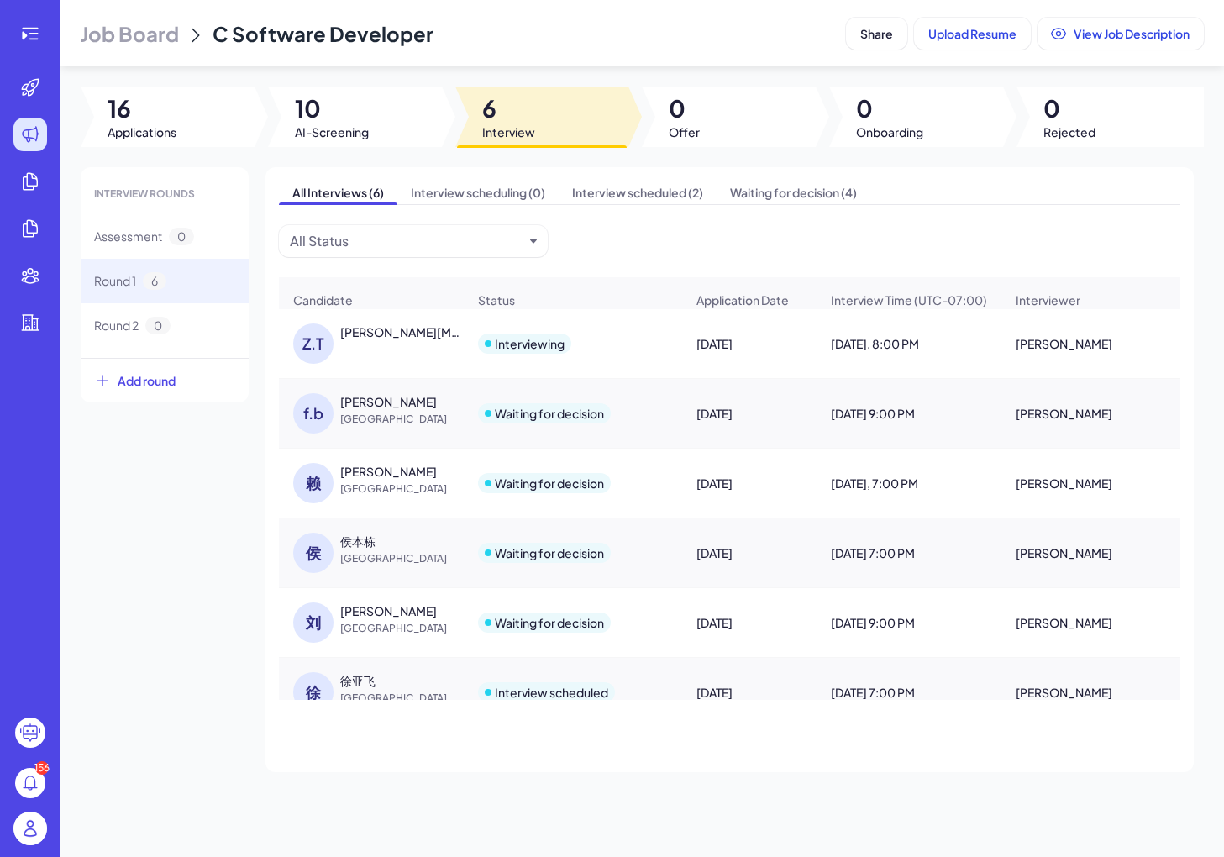
click at [396, 345] on div "[PERSON_NAME][MEDICAL_DATA]" at bounding box center [379, 344] width 173 height 40
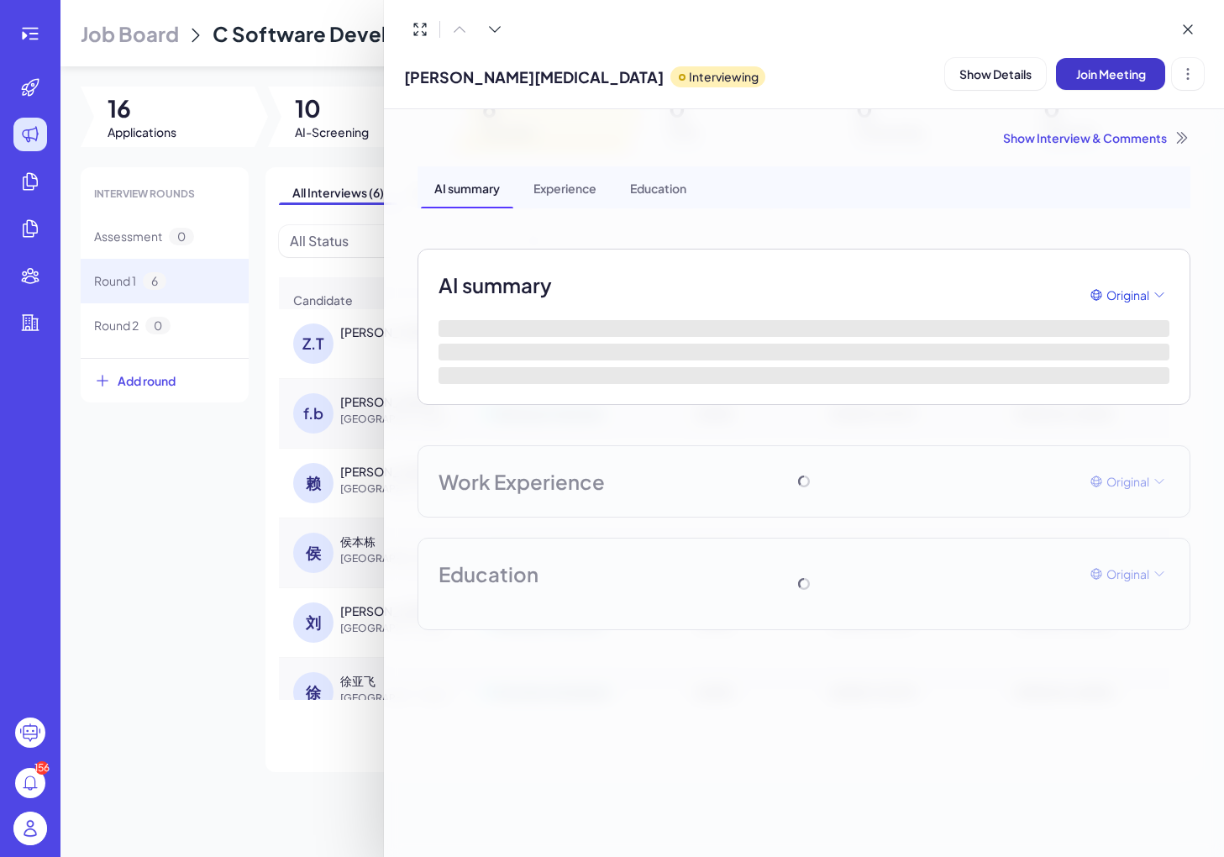
click at [1111, 77] on span "Join Meeting" at bounding box center [1111, 73] width 70 height 15
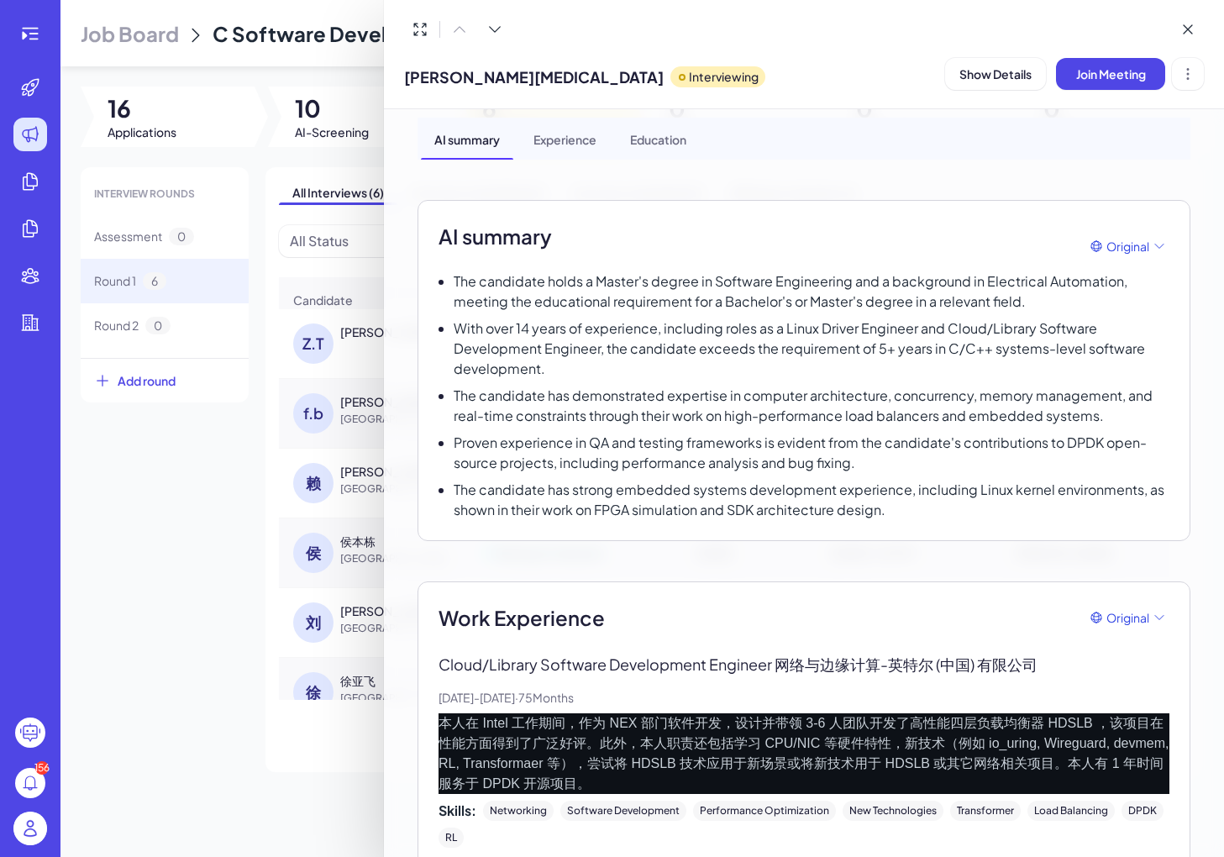
scroll to position [52, 0]
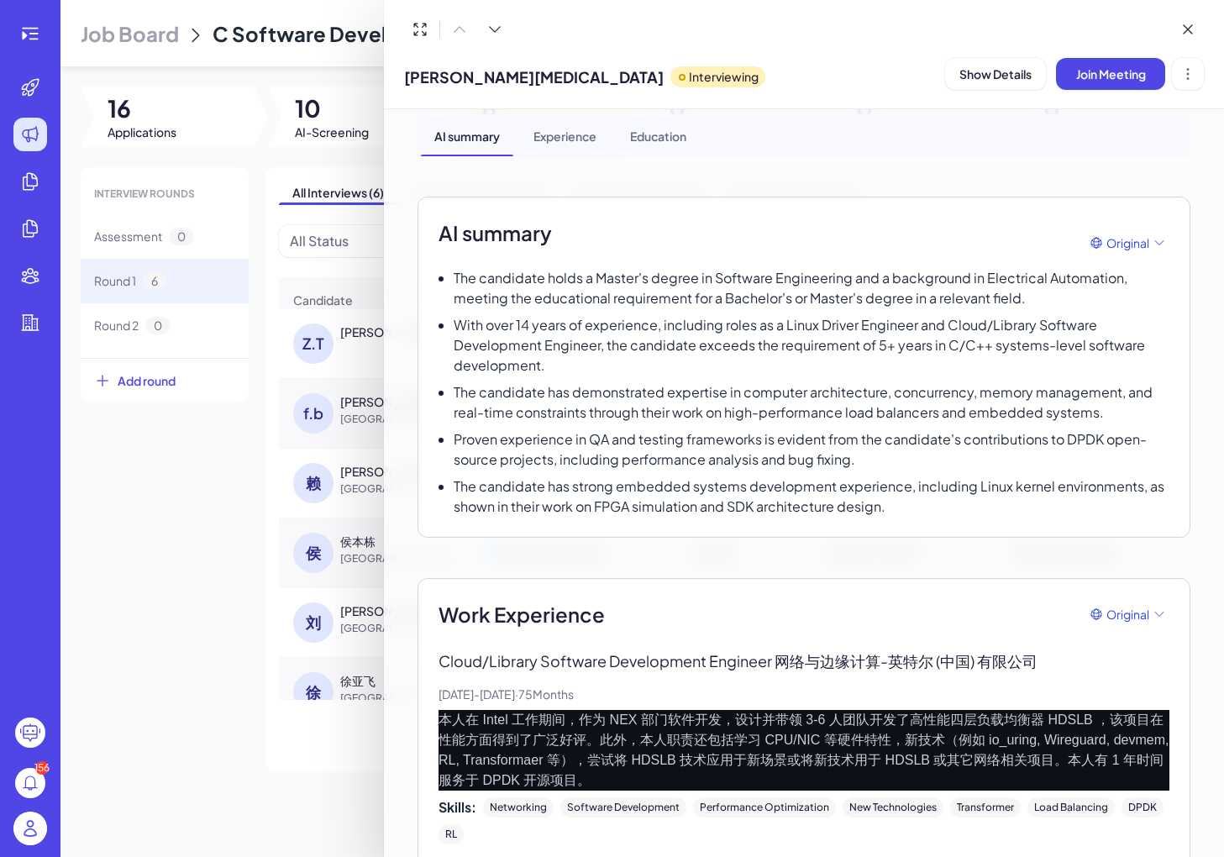
click at [212, 566] on div at bounding box center [612, 428] width 1224 height 857
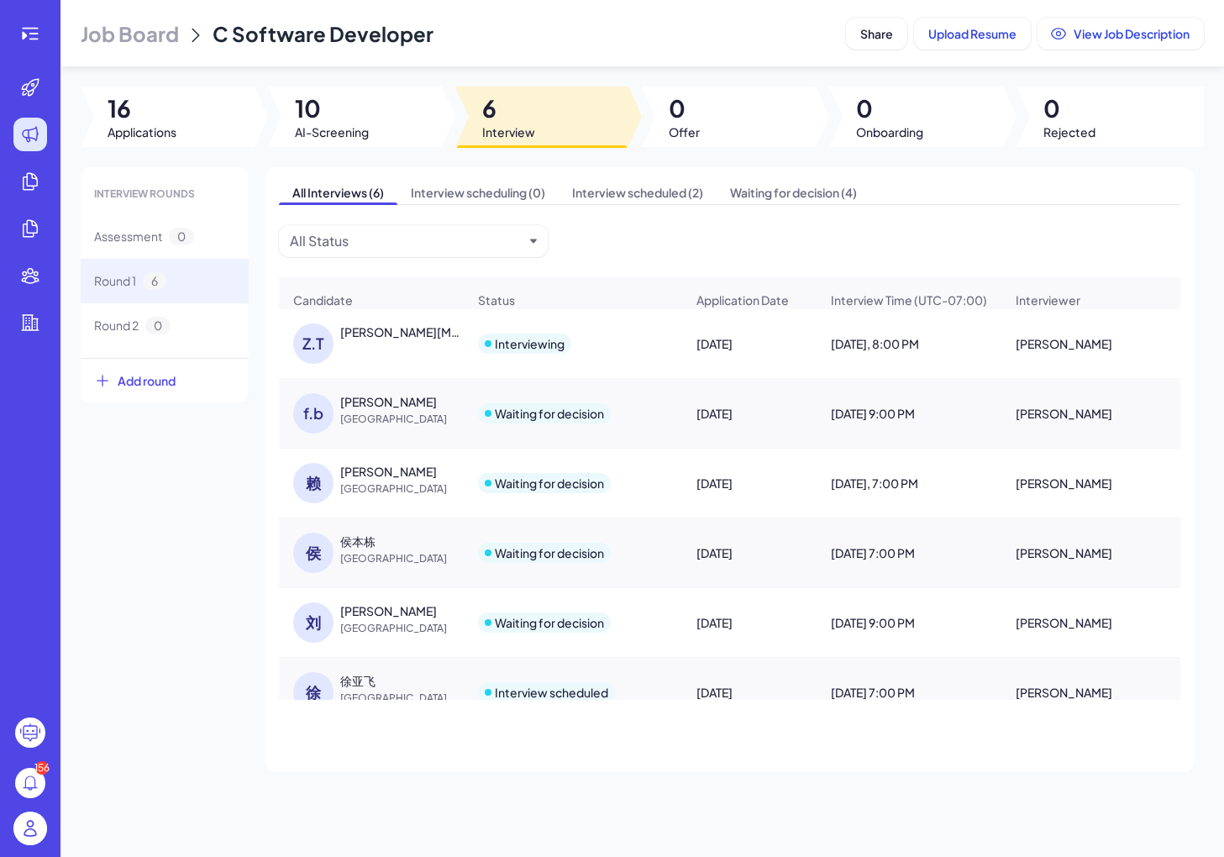
click at [290, 462] on div "[PERSON_NAME]则威 [GEOGRAPHIC_DATA]" at bounding box center [371, 483] width 183 height 67
click at [372, 348] on div "[PERSON_NAME][MEDICAL_DATA]" at bounding box center [379, 344] width 173 height 40
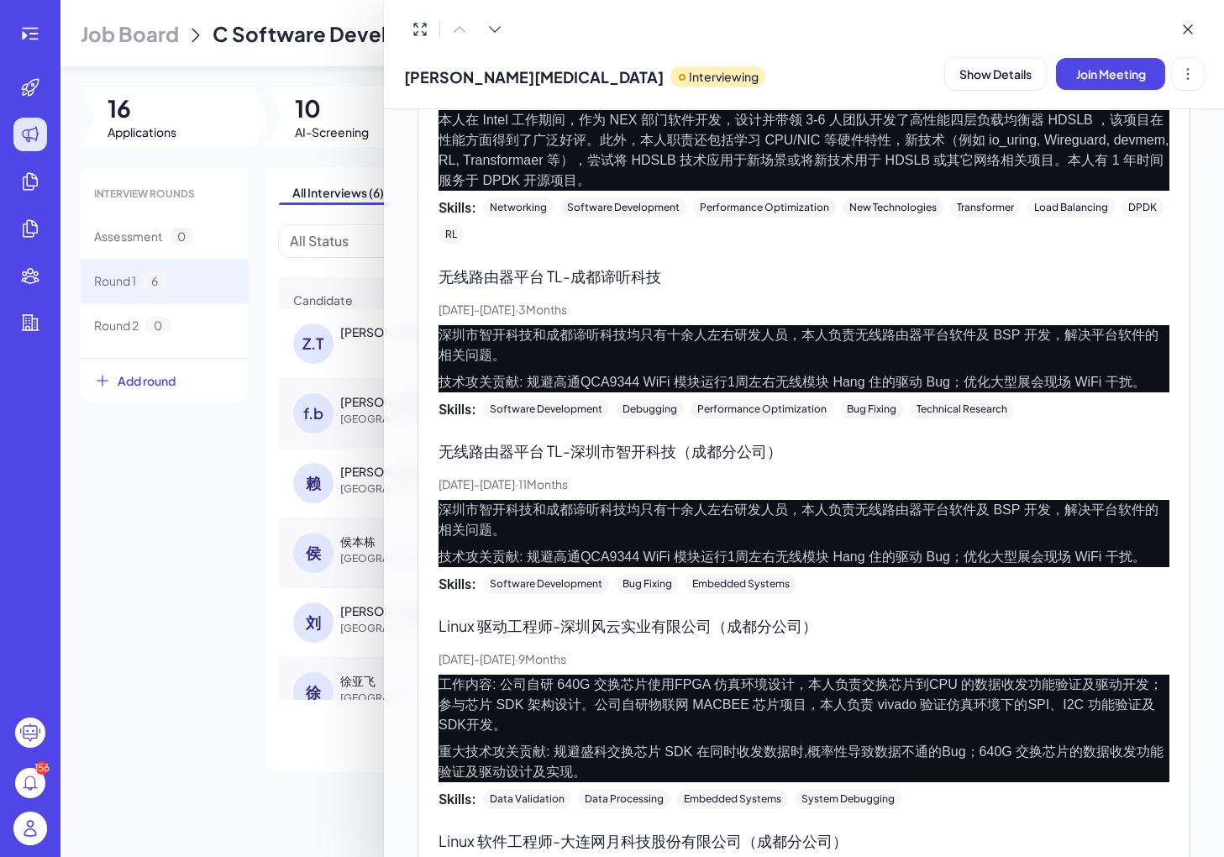
scroll to position [655, 0]
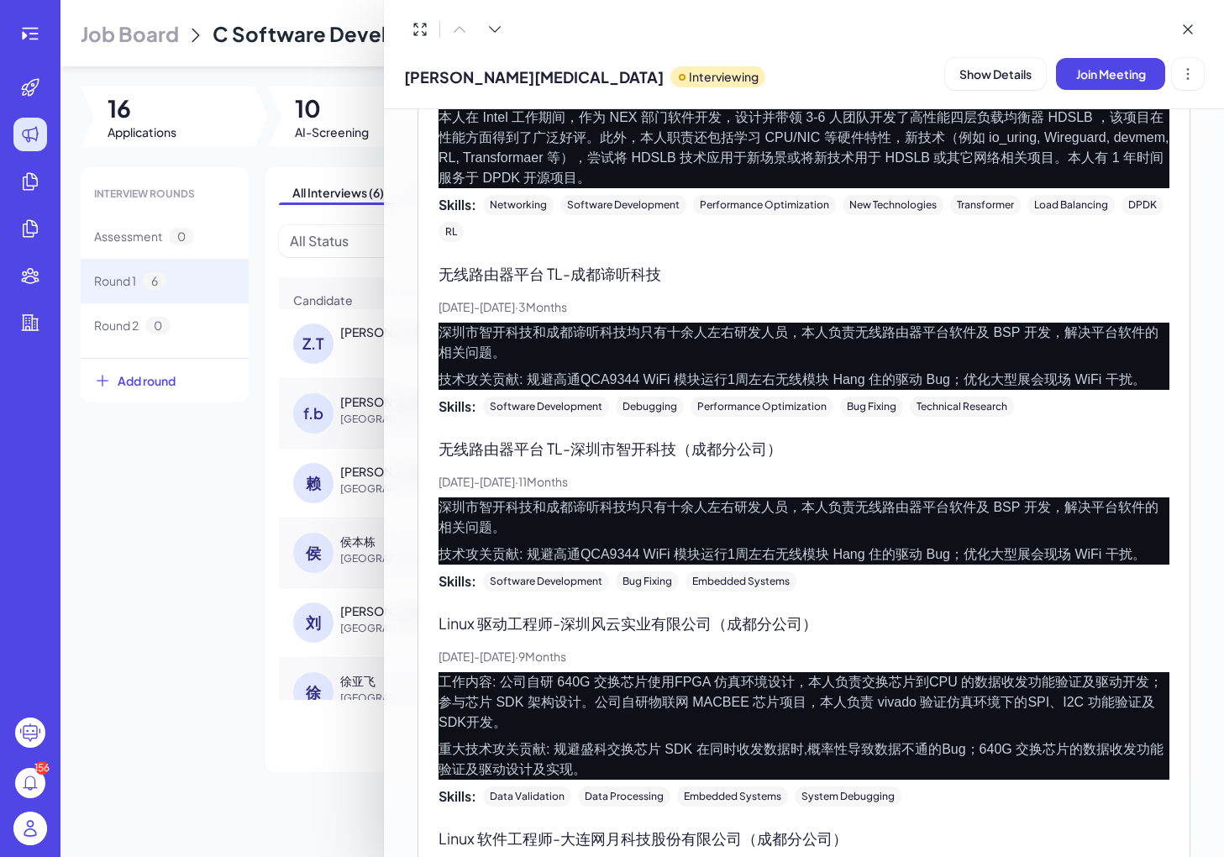
drag, startPoint x: 564, startPoint y: 618, endPoint x: 717, endPoint y: 618, distance: 152.9
click at [717, 618] on p "Linux 驱动工程师 - 深圳风云实业有限公司（成都分公司）" at bounding box center [804, 623] width 731 height 23
copy p "深圳风云实业有限公司"
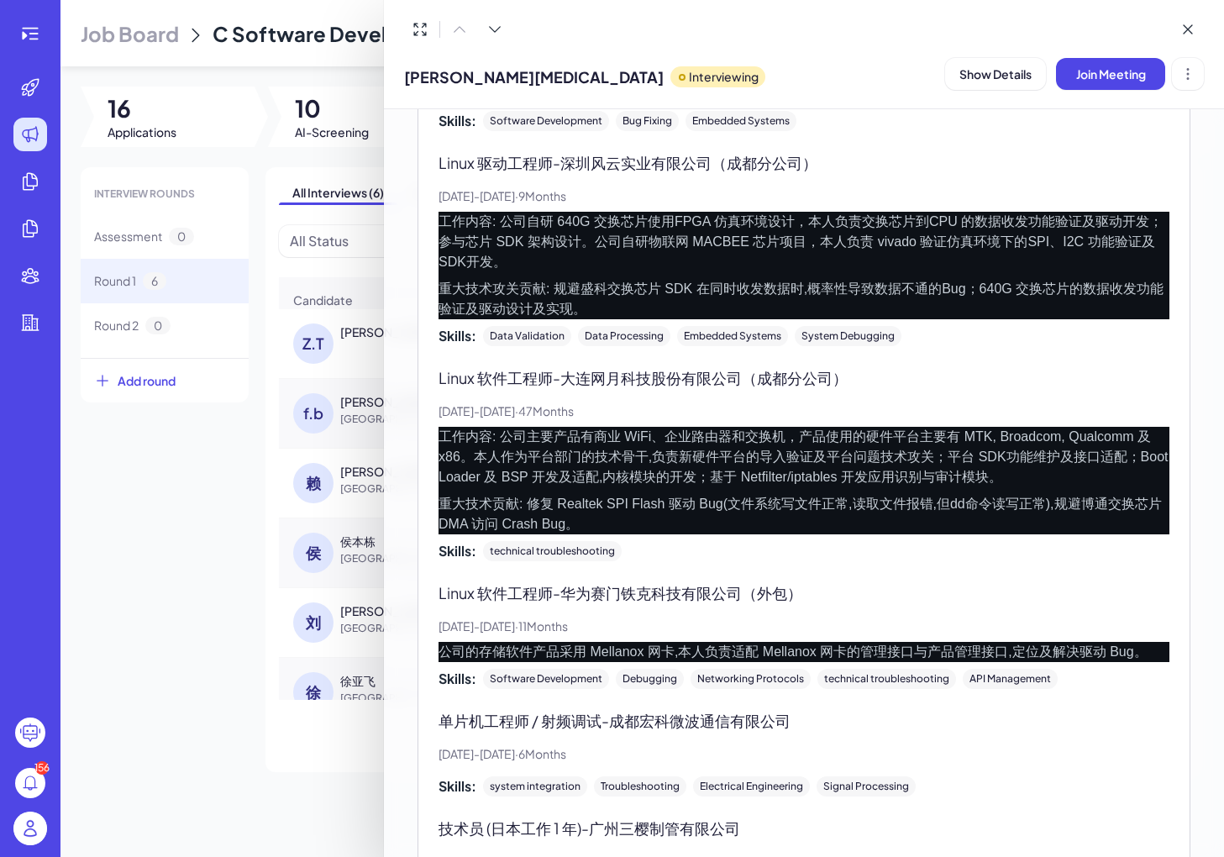
scroll to position [1113, 0]
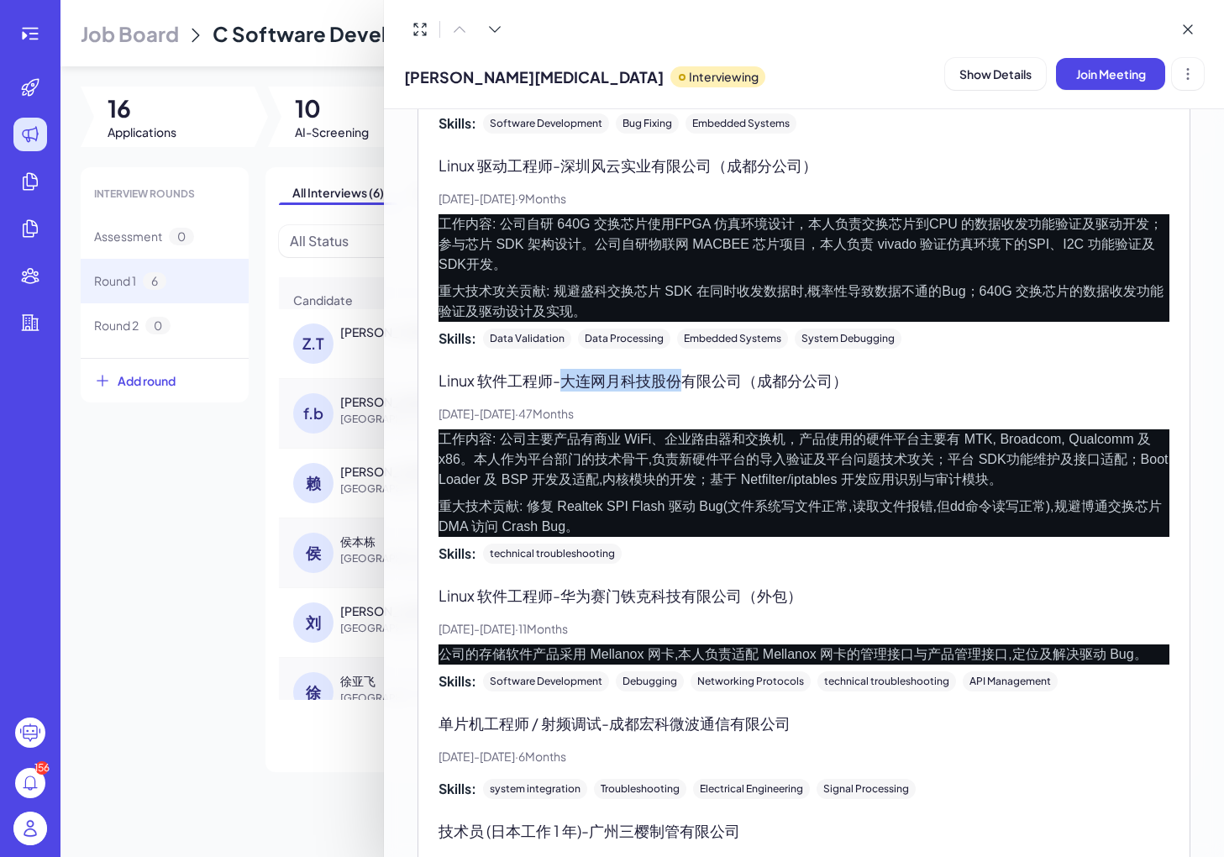
drag, startPoint x: 574, startPoint y: 354, endPoint x: 682, endPoint y: 354, distance: 107.6
click at [682, 369] on p "Linux 软件工程师 - 大连网月科技股份有限公司（成都分公司）" at bounding box center [804, 380] width 731 height 23
copy p "大连网月科技股份"
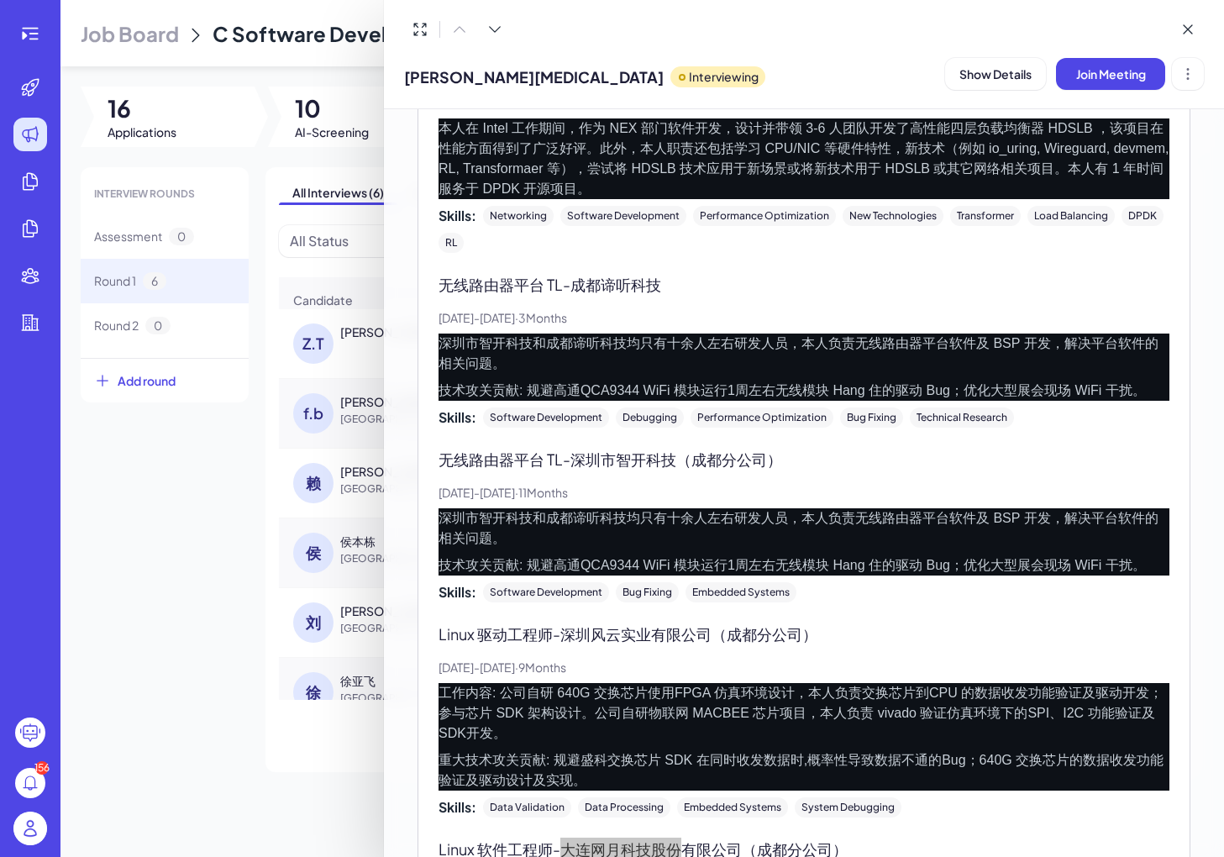
scroll to position [642, 0]
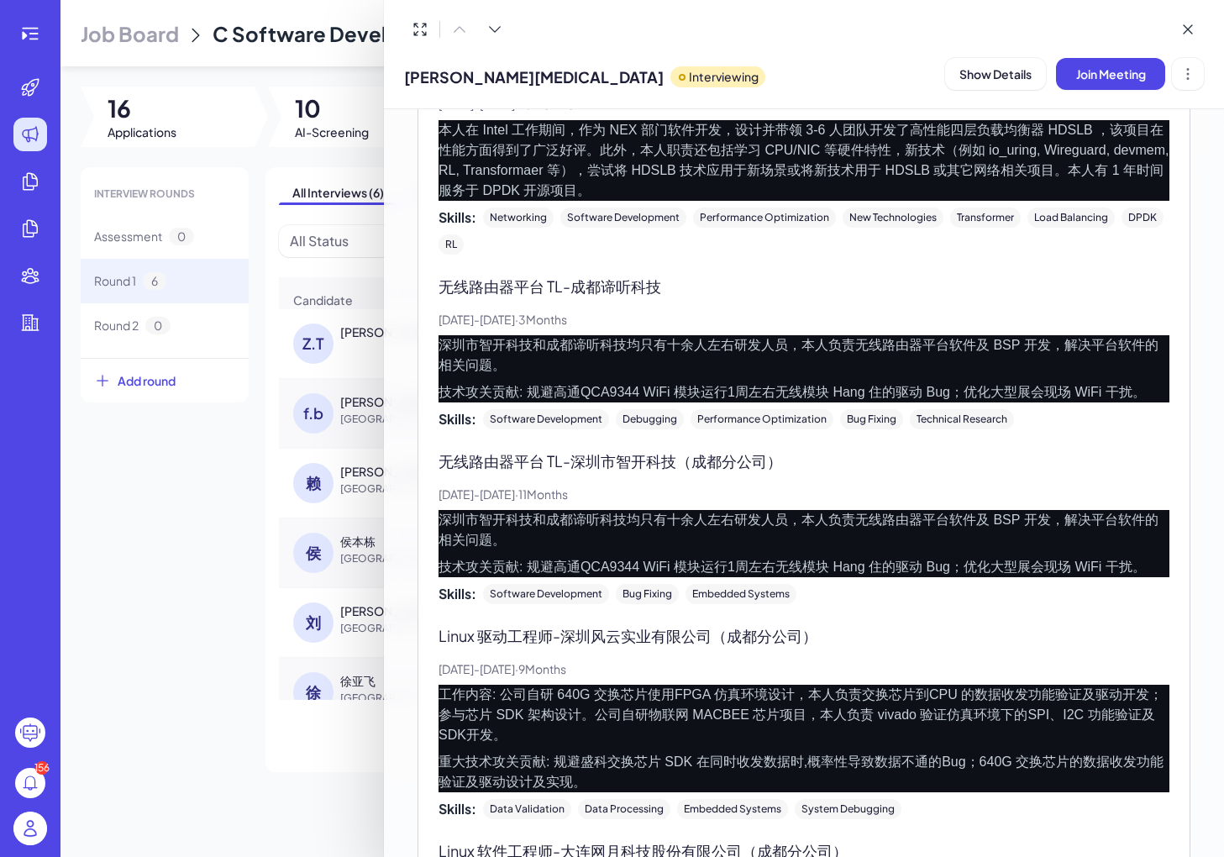
click at [576, 461] on p "无线路由器平台 TL - [GEOGRAPHIC_DATA]智开科技（成都分公司）" at bounding box center [804, 461] width 731 height 23
drag, startPoint x: 576, startPoint y: 461, endPoint x: 682, endPoint y: 461, distance: 105.9
click at [682, 461] on p "无线路由器平台 TL - [GEOGRAPHIC_DATA]智开科技（成都分公司）" at bounding box center [804, 461] width 731 height 23
copy p "[GEOGRAPHIC_DATA]智开科技"
click at [578, 287] on p "无线路由器平台 TL - 成都谛听科技" at bounding box center [804, 286] width 731 height 23
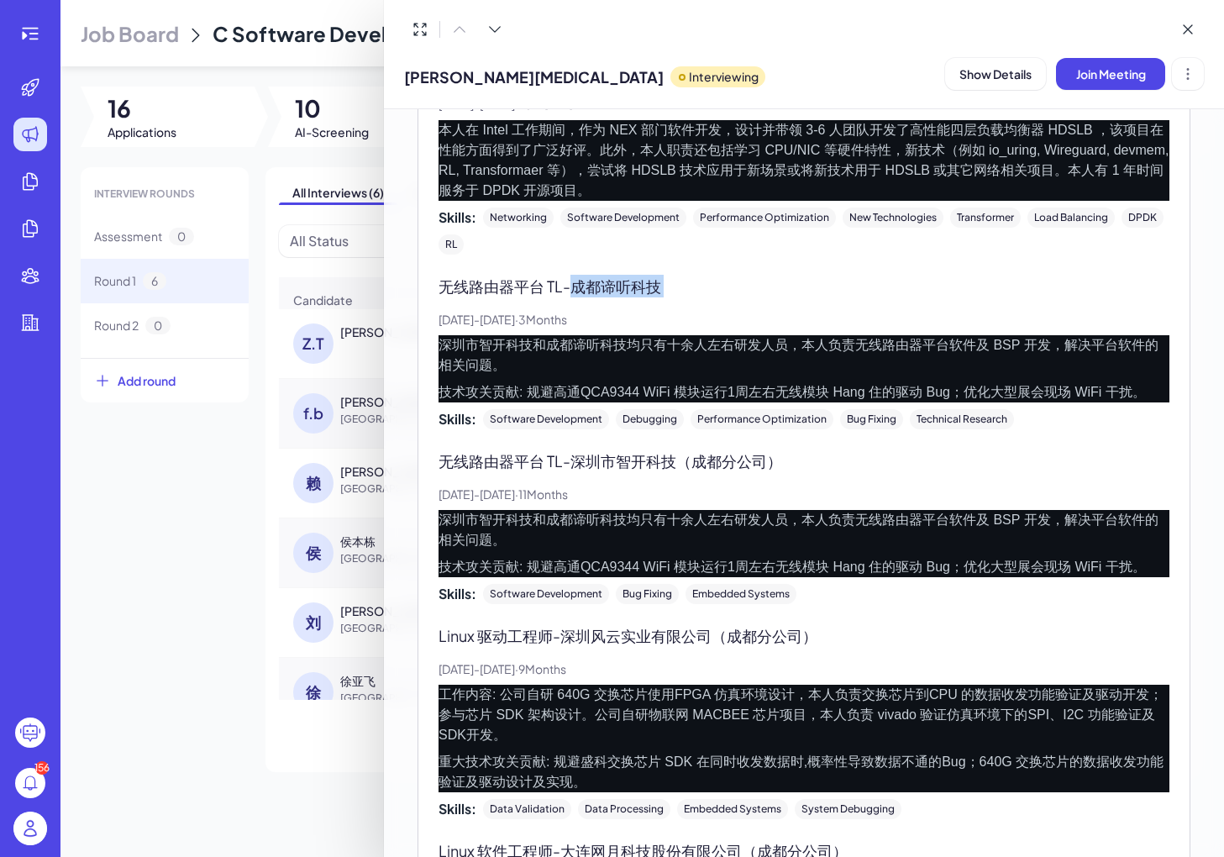
drag, startPoint x: 578, startPoint y: 287, endPoint x: 661, endPoint y: 287, distance: 82.4
click at [661, 287] on p "无线路由器平台 TL - 成都谛听科技" at bounding box center [804, 286] width 731 height 23
copy p "成都谛听科技"
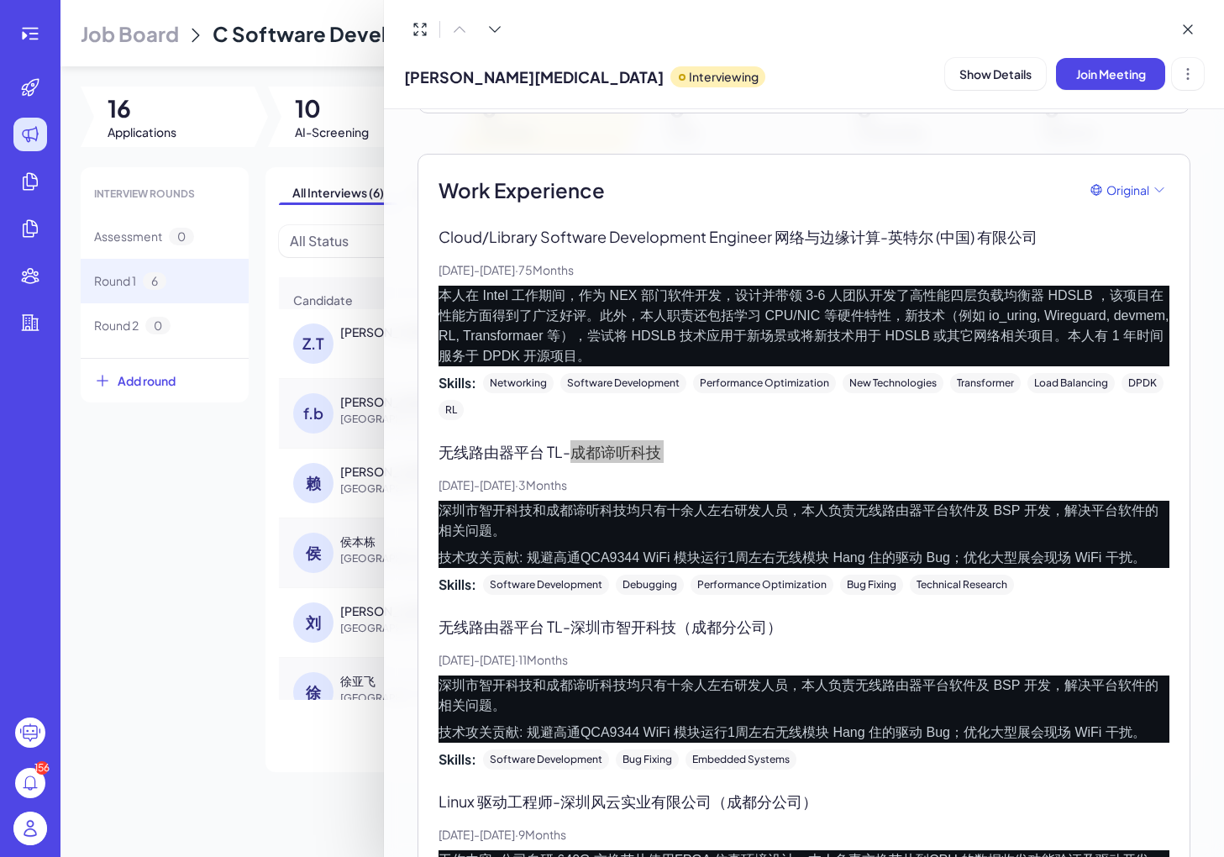
scroll to position [454, 0]
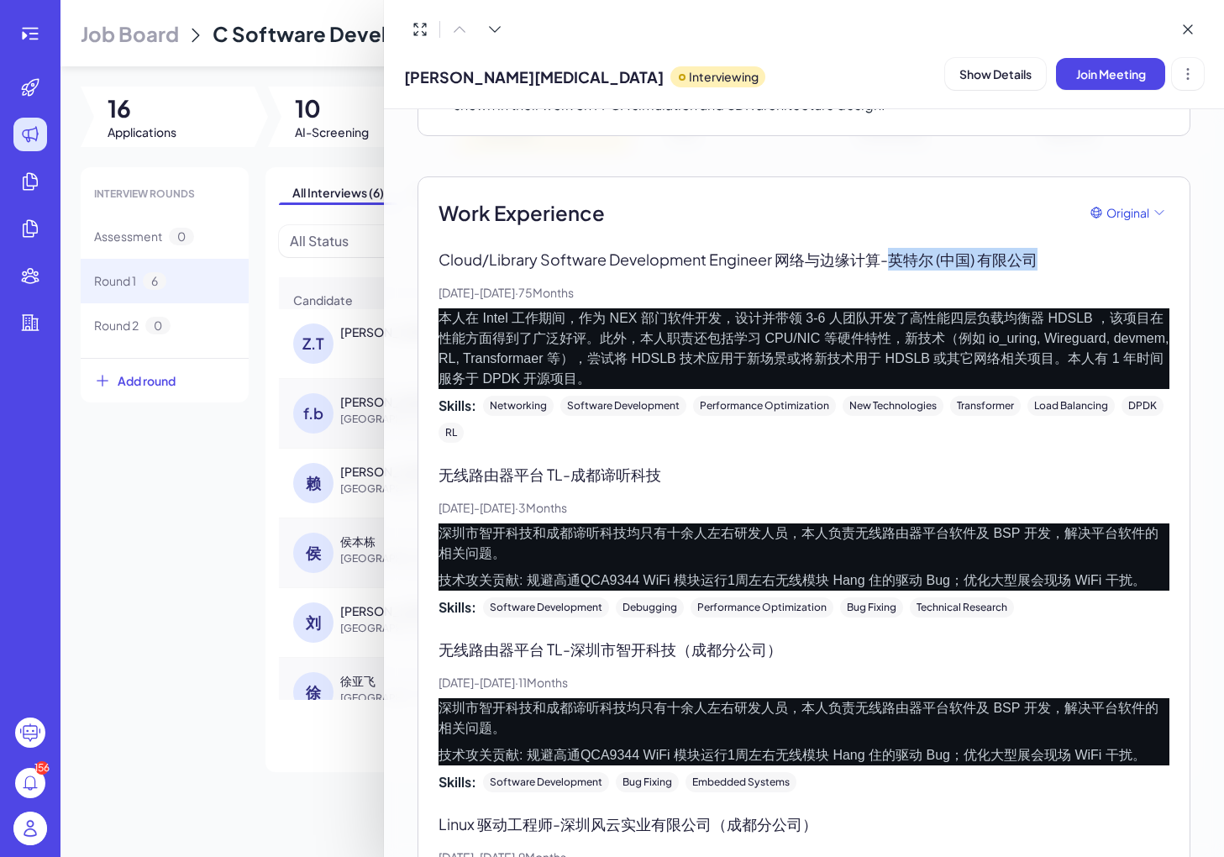
drag, startPoint x: 895, startPoint y: 260, endPoint x: 1050, endPoint y: 259, distance: 154.6
click at [1050, 259] on p "Cloud/Library Software Development Engineer ⽹络与边缘计算 - 英特尔 (中国) 有限公司" at bounding box center [804, 259] width 731 height 23
copy p "英特尔 (中国) 有限公司"
click at [459, 374] on p "本人在 Intel ⼯作期间，作为 NEX 部⻔软件开发，设计并带领 3-6 ⼈团队开发了⾼性能四层负载均衡器 HDSLB ，该项⽬在性能⽅⾯得到了⼴泛好评。…" at bounding box center [804, 348] width 731 height 81
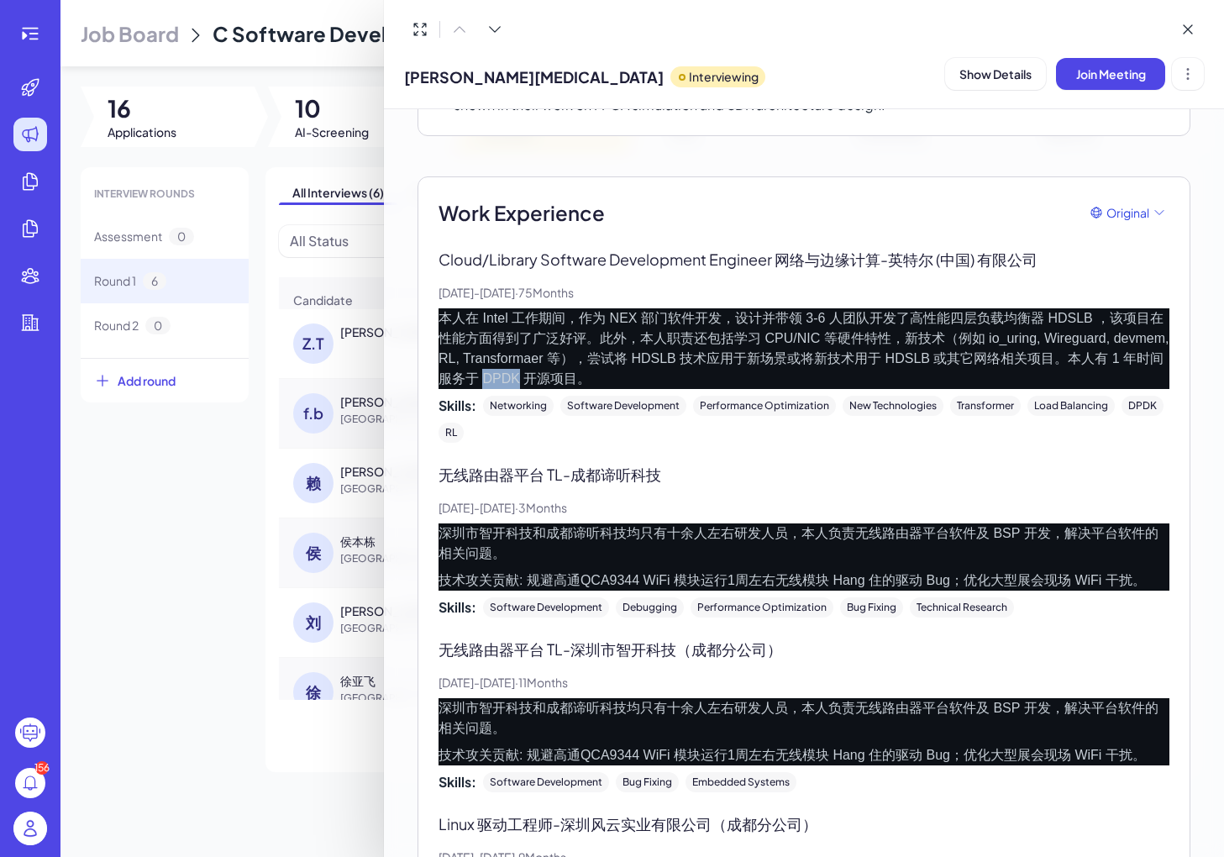
copy p "DPDK"
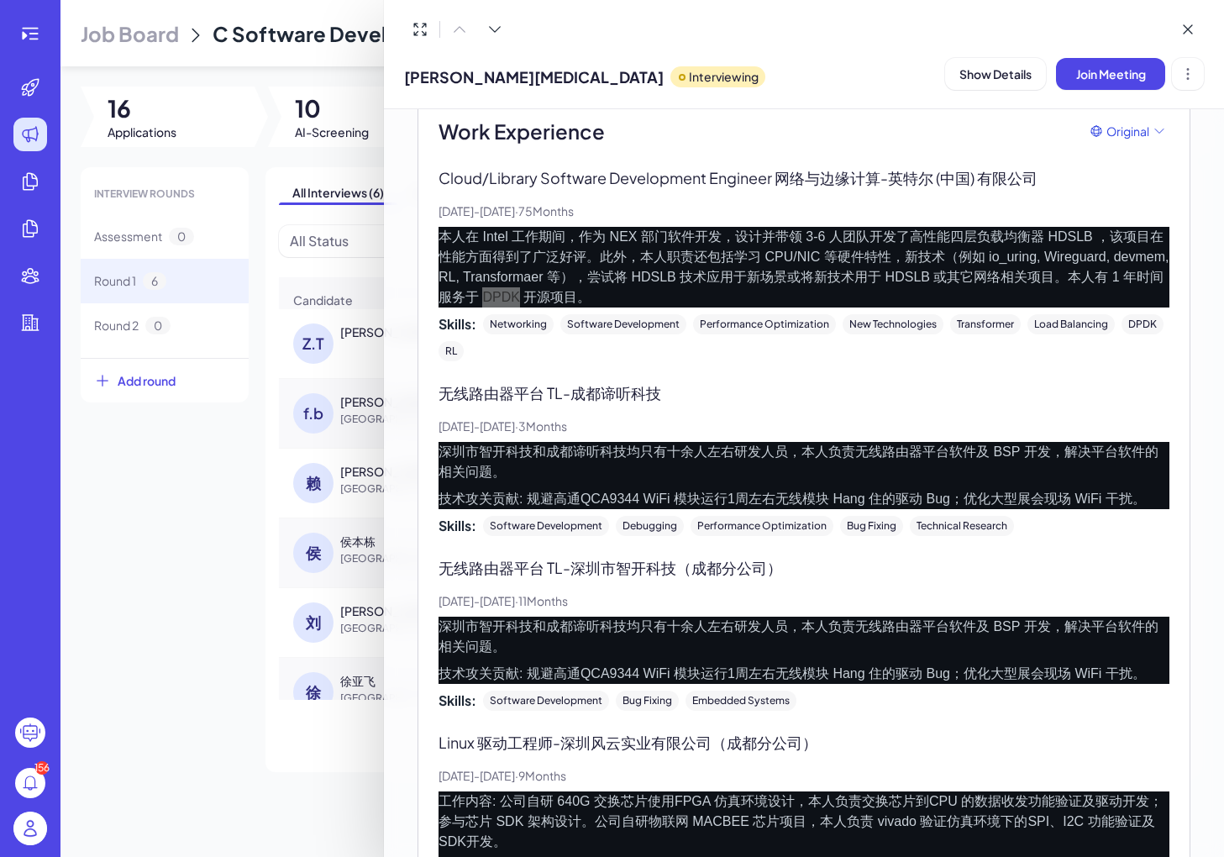
scroll to position [555, 0]
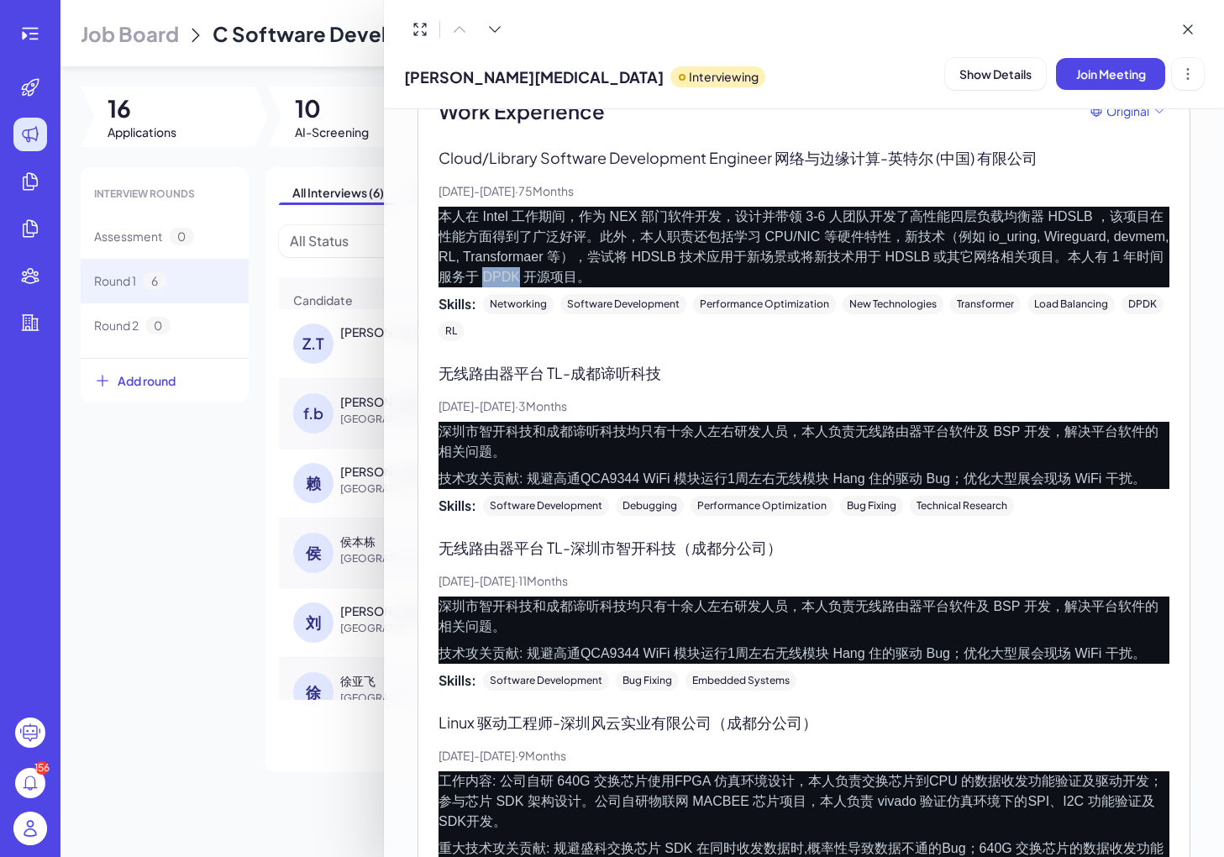
copy p "DPDK"
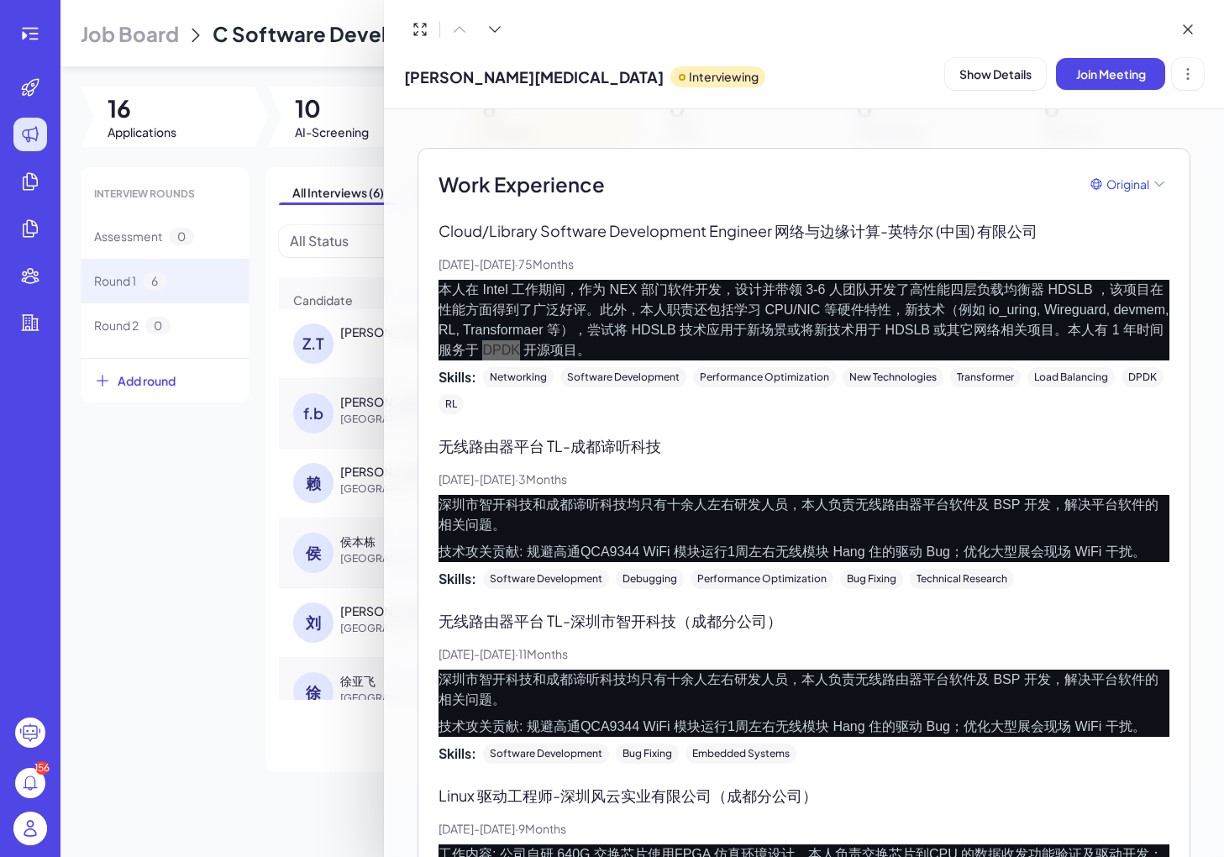
scroll to position [458, 0]
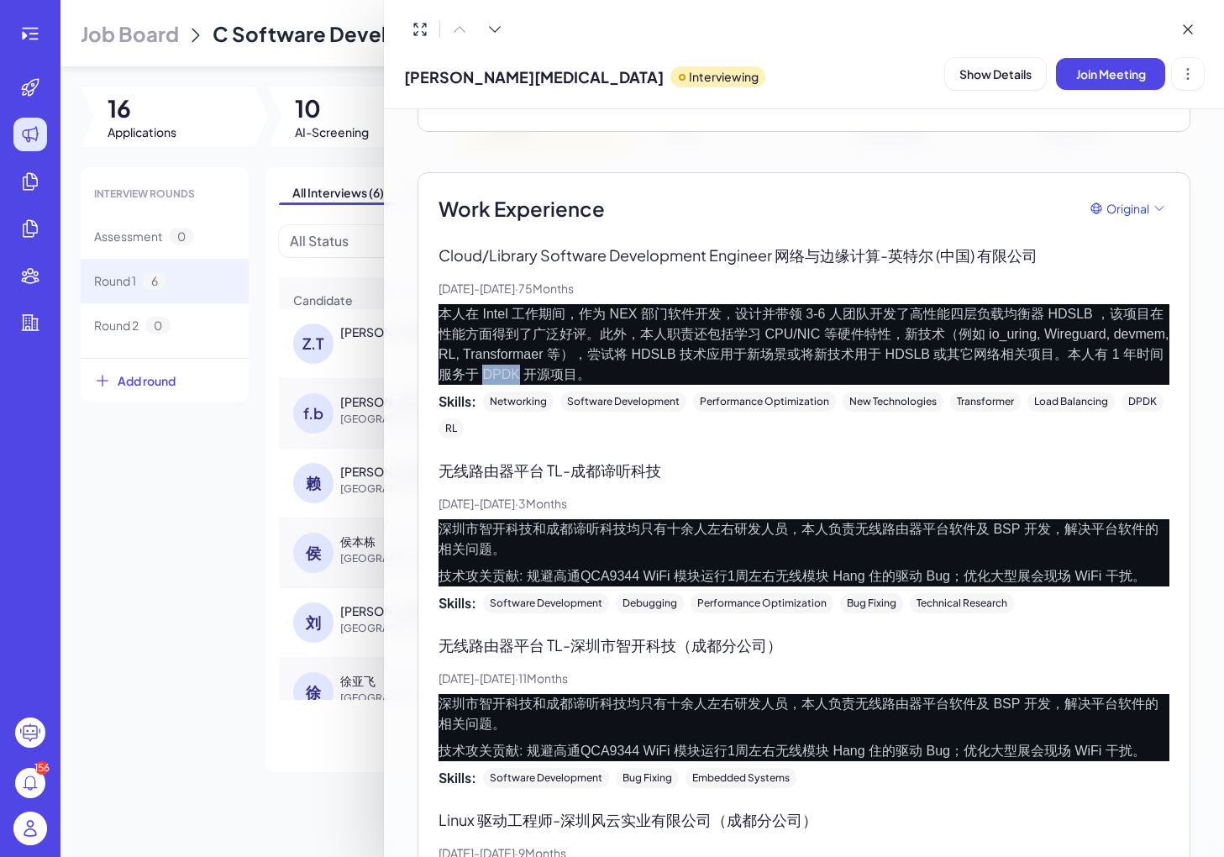
click at [458, 356] on p "本人在 Intel ⼯作期间，作为 NEX 部⻔软件开发，设计并带领 3-6 ⼈团队开发了⾼性能四层负载均衡器 HDSLB ，该项⽬在性能⽅⾯得到了⼴泛好评。…" at bounding box center [804, 344] width 731 height 81
copy p "Transformaer"
click at [576, 357] on p "本人在 Intel ⼯作期间，作为 NEX 部⻔软件开发，设计并带领 3-6 ⼈团队开发了⾼性能四层负载均衡器 HDSLB ，该项⽬在性能⽅⾯得到了⼴泛好评。…" at bounding box center [804, 344] width 731 height 81
drag, startPoint x: 1123, startPoint y: 334, endPoint x: 635, endPoint y: 355, distance: 487.9
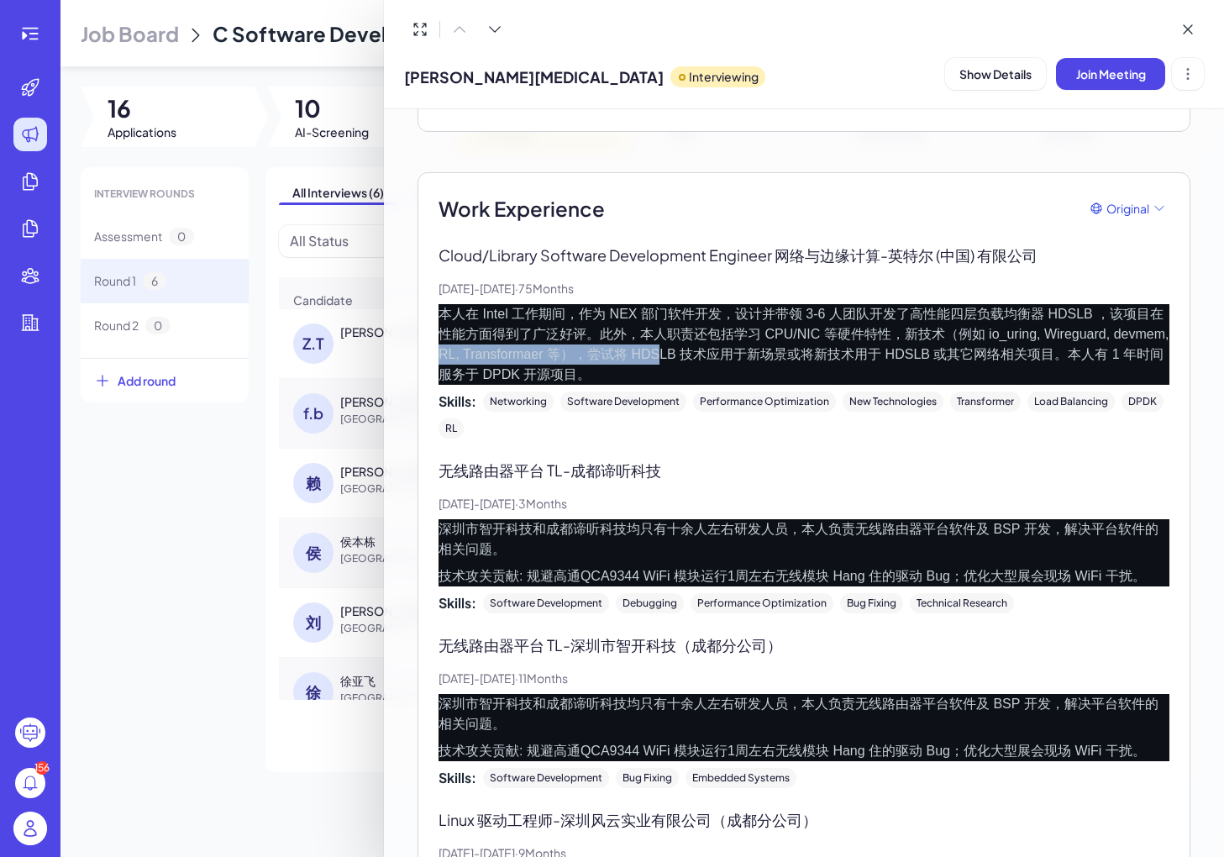
click at [634, 355] on p "本人在 Intel ⼯作期间，作为 NEX 部⻔软件开发，设计并带领 3-6 ⼈团队开发了⾼性能四层负载均衡器 HDSLB ，该项⽬在性能⽅⾯得到了⼴泛好评。…" at bounding box center [804, 344] width 731 height 81
click at [635, 355] on p "本人在 Intel ⼯作期间，作为 NEX 部⻔软件开发，设计并带领 3-6 ⼈团队开发了⾼性能四层负载均衡器 HDSLB ，该项⽬在性能⽅⾯得到了⼴泛好评。…" at bounding box center [804, 344] width 731 height 81
drag, startPoint x: 1124, startPoint y: 329, endPoint x: 520, endPoint y: 357, distance: 604.9
click at [520, 357] on p "本人在 Intel ⼯作期间，作为 NEX 部⻔软件开发，设计并带领 3-6 ⼈团队开发了⾼性能四层负载均衡器 HDSLB ，该项⽬在性能⽅⾯得到了⼴泛好评。…" at bounding box center [804, 344] width 731 height 81
copy p "RL, Transformaer"
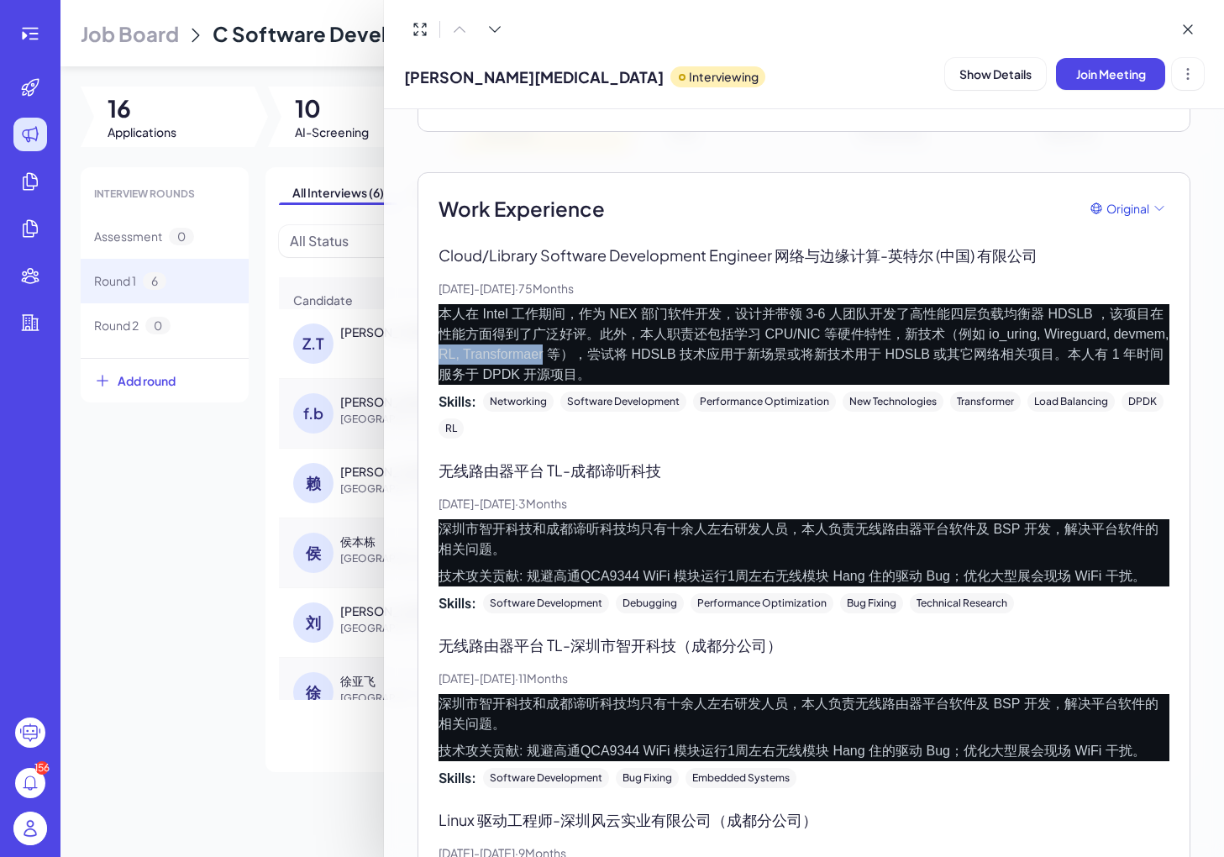
click at [520, 357] on p "本人在 Intel ⼯作期间，作为 NEX 部⻔软件开发，设计并带领 3-6 ⼈团队开发了⾼性能四层负载均衡器 HDSLB ，该项⽬在性能⽅⾯得到了⼴泛好评。…" at bounding box center [804, 344] width 731 height 81
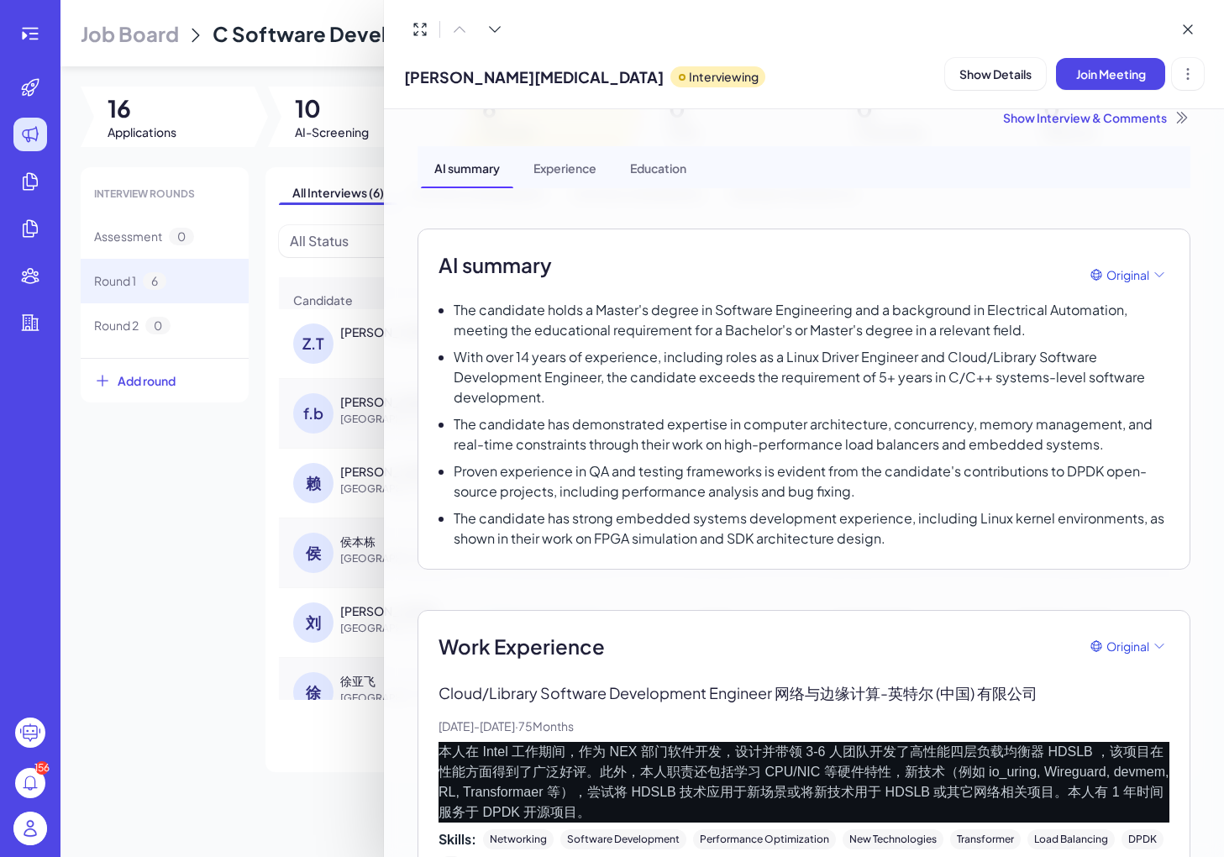
scroll to position [0, 0]
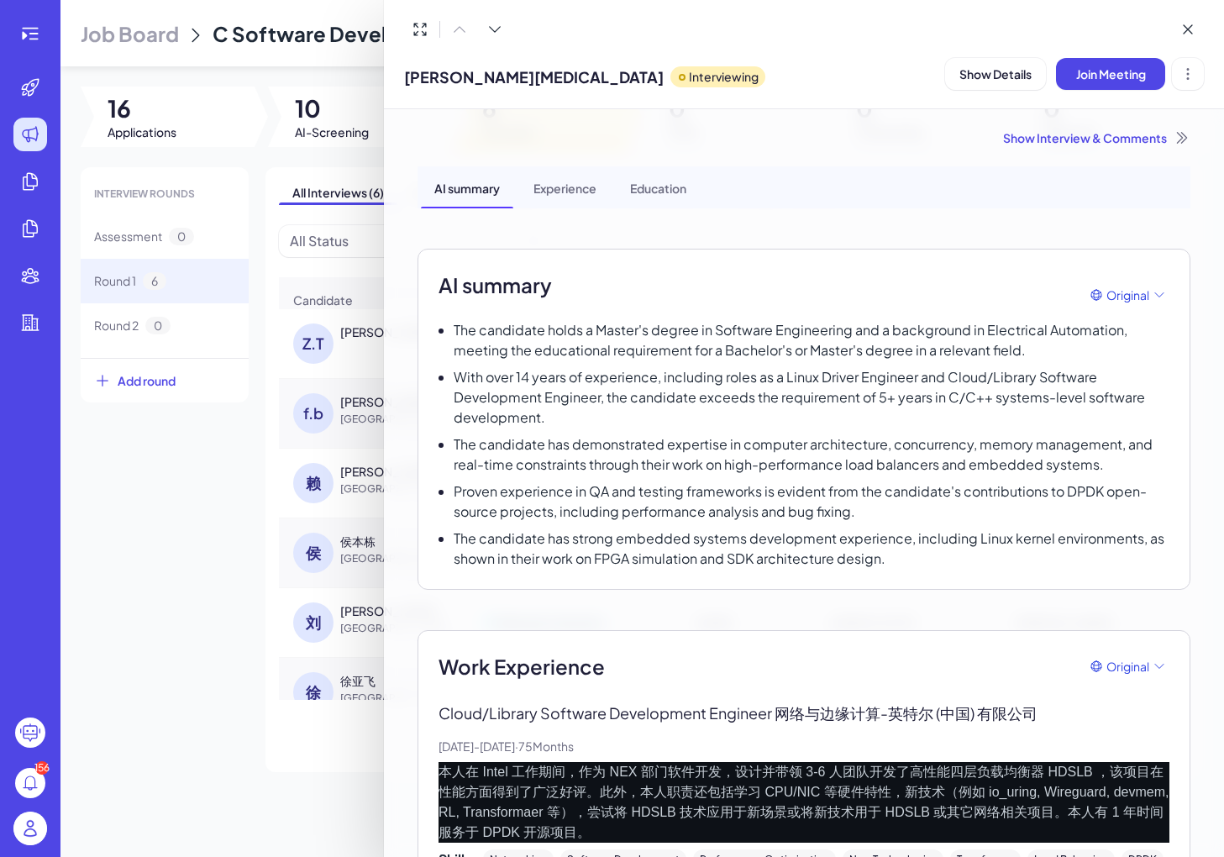
click at [562, 197] on div "Experience" at bounding box center [565, 187] width 90 height 42
click at [473, 197] on div "AI summary" at bounding box center [467, 187] width 92 height 42
click at [558, 182] on div "Experience" at bounding box center [565, 187] width 90 height 42
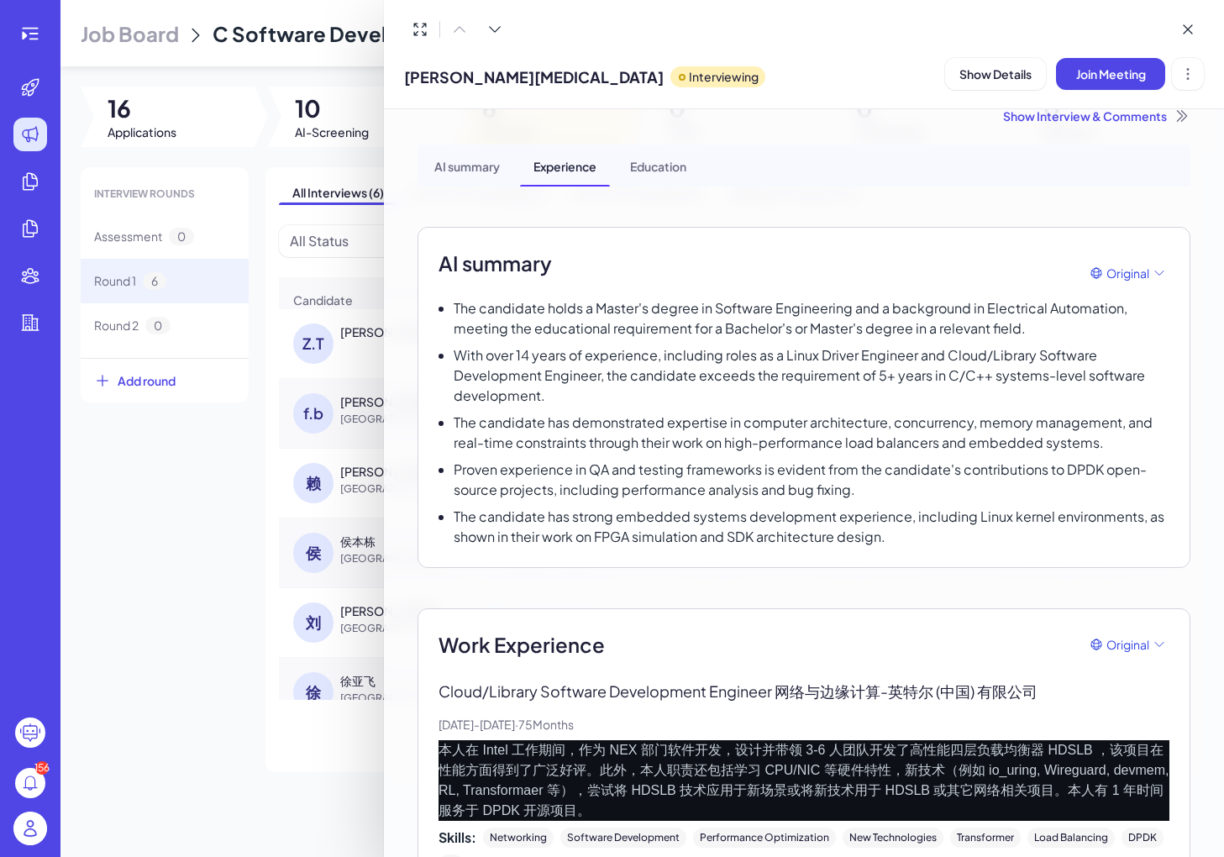
scroll to position [21, 0]
